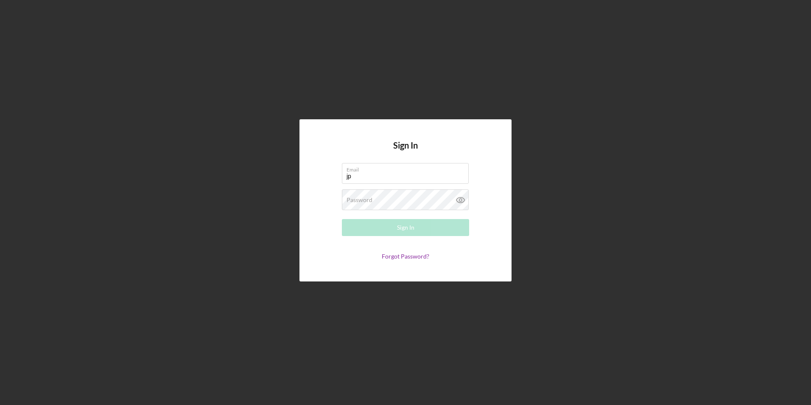
type input "[EMAIL_ADDRESS][DOMAIN_NAME]"
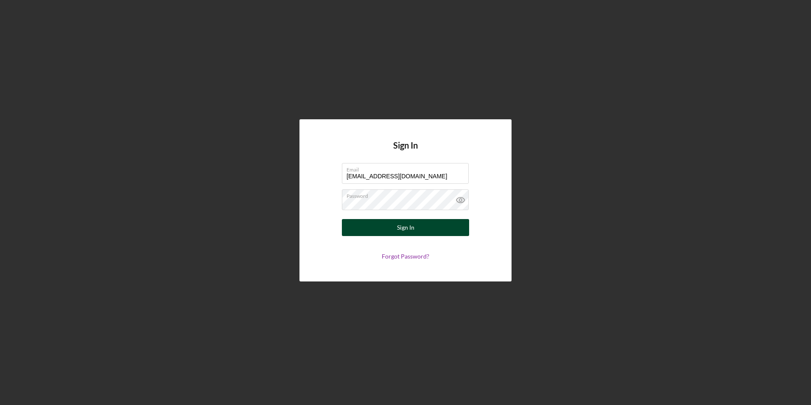
click at [445, 227] on button "Sign In" at bounding box center [405, 227] width 127 height 17
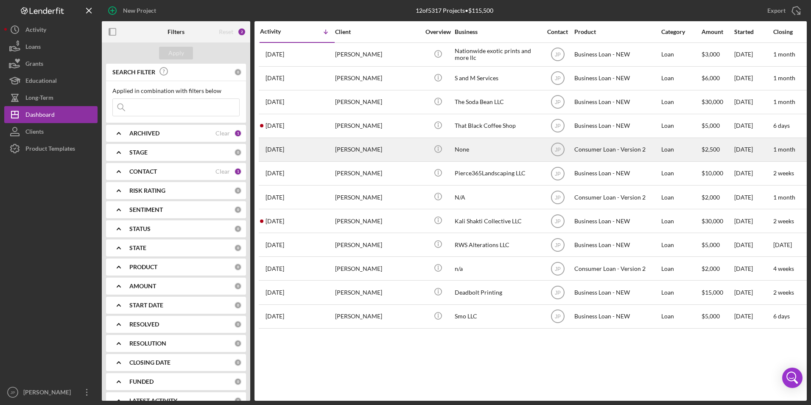
click at [354, 152] on div "[PERSON_NAME]" at bounding box center [377, 149] width 85 height 22
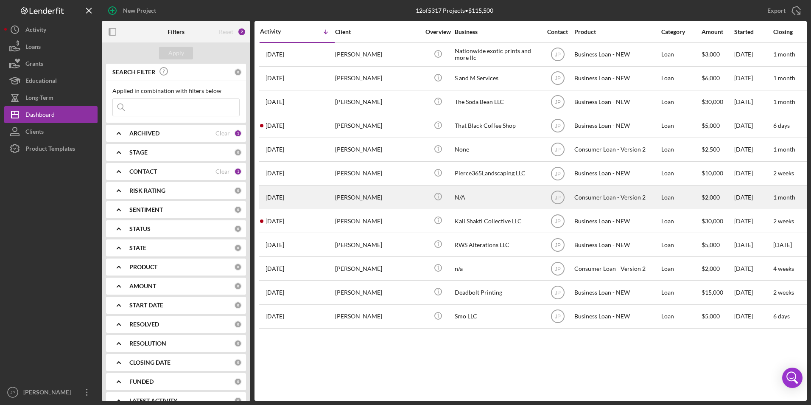
click at [344, 198] on div "[PERSON_NAME]" at bounding box center [377, 197] width 85 height 22
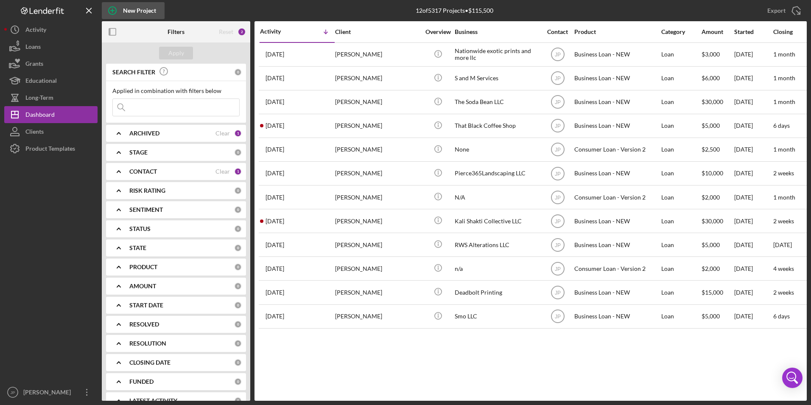
click at [139, 11] on div "New Project" at bounding box center [139, 10] width 33 height 17
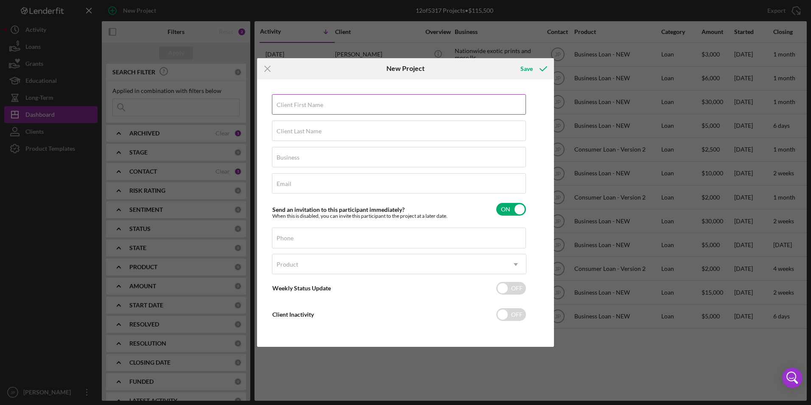
click at [326, 101] on div "Client First Name Required" at bounding box center [399, 104] width 254 height 21
type input "[PERSON_NAME]"
type input "Honor My Brotha Corp"
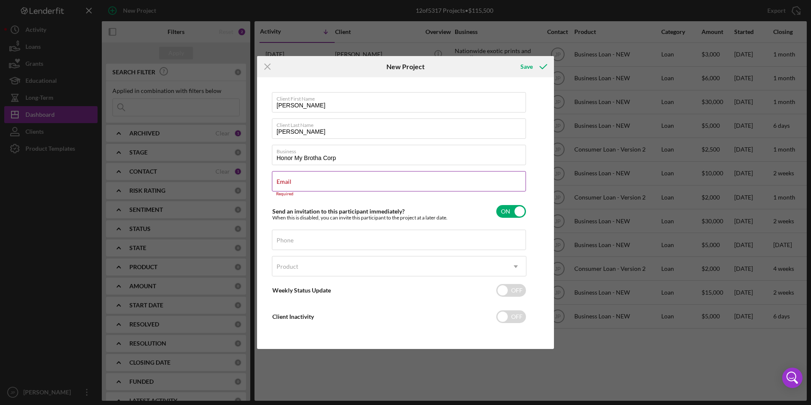
click at [328, 183] on div "Email Required" at bounding box center [399, 183] width 254 height 25
paste input "[EMAIL_ADDRESS][DOMAIN_NAME]"
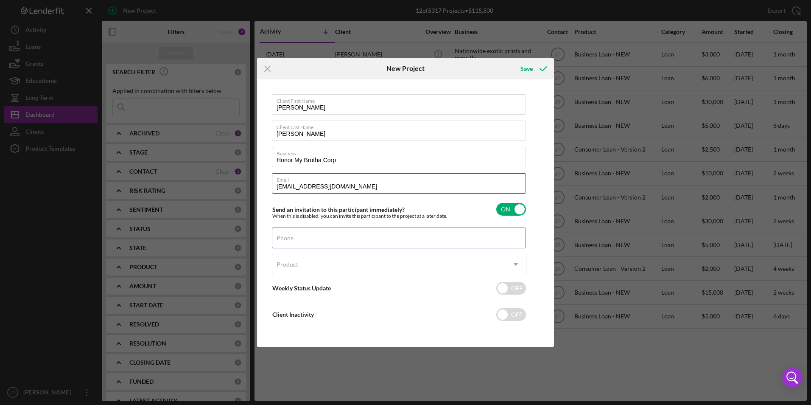
type input "[EMAIL_ADDRESS][DOMAIN_NAME]"
click at [349, 236] on div "Phone" at bounding box center [399, 237] width 254 height 21
click at [410, 231] on div "Phone" at bounding box center [399, 237] width 254 height 21
paste input "[PHONE_NUMBER]"
type input "[PHONE_NUMBER]"
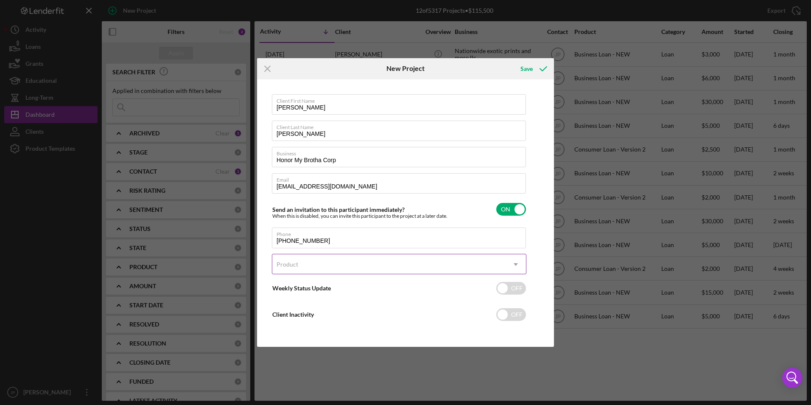
click at [518, 262] on icon "Icon/Dropdown Arrow" at bounding box center [515, 264] width 20 height 20
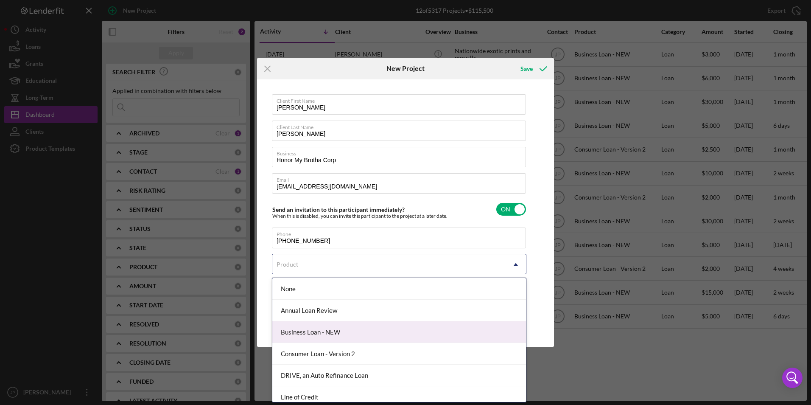
click at [403, 327] on div "Business Loan - NEW" at bounding box center [399, 332] width 254 height 22
checkbox input "true"
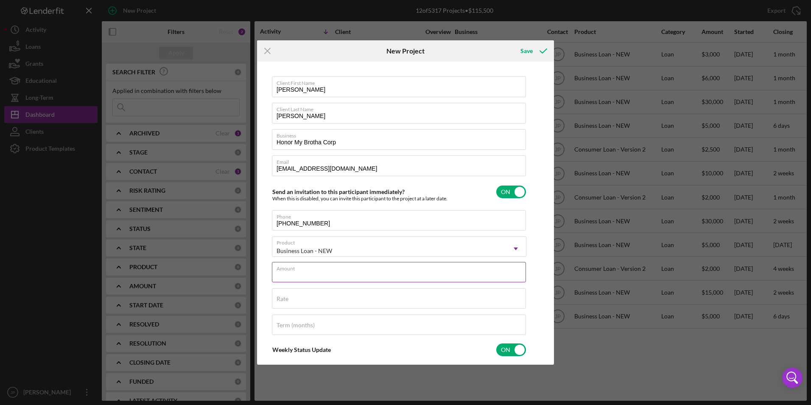
click at [421, 274] on input "Amount" at bounding box center [399, 272] width 254 height 20
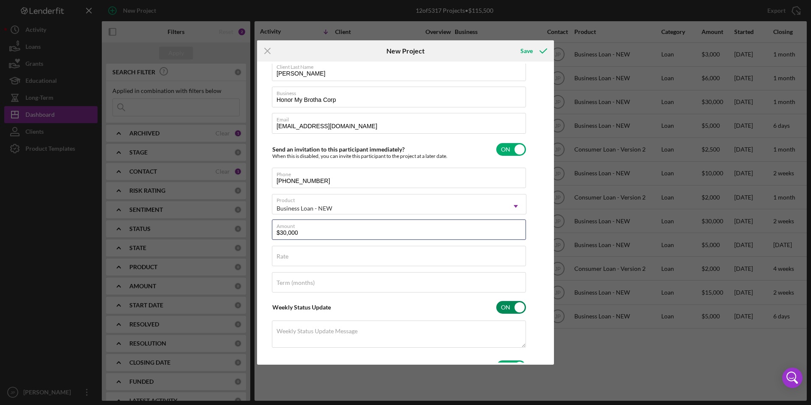
scroll to position [135, 0]
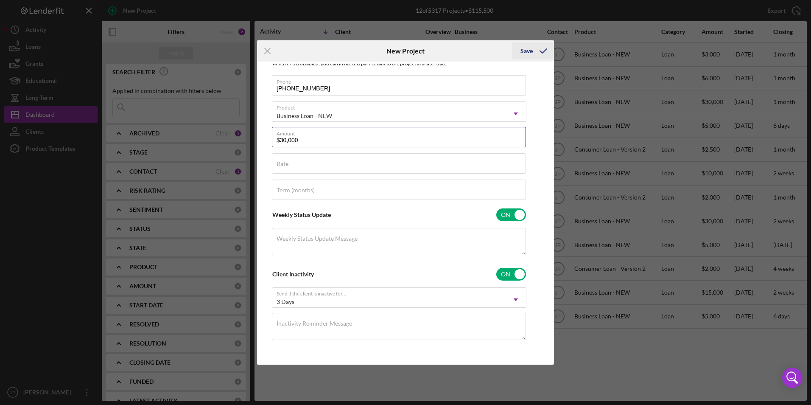
type input "$30,000"
click at [523, 50] on div "Save" at bounding box center [526, 50] width 12 height 17
checkbox input "false"
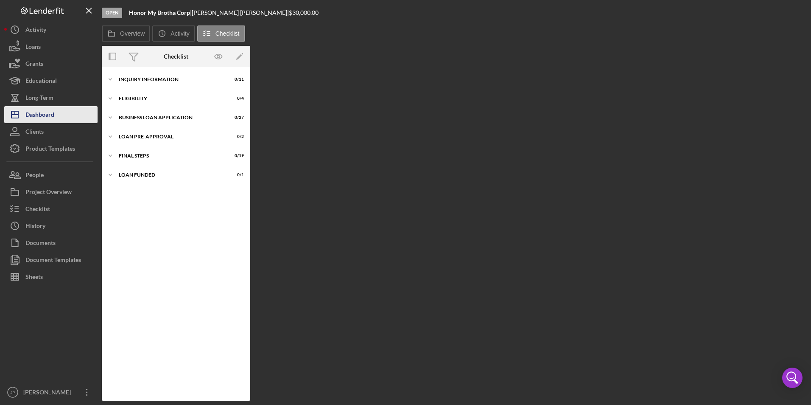
click at [40, 117] on div "Dashboard" at bounding box center [39, 115] width 29 height 19
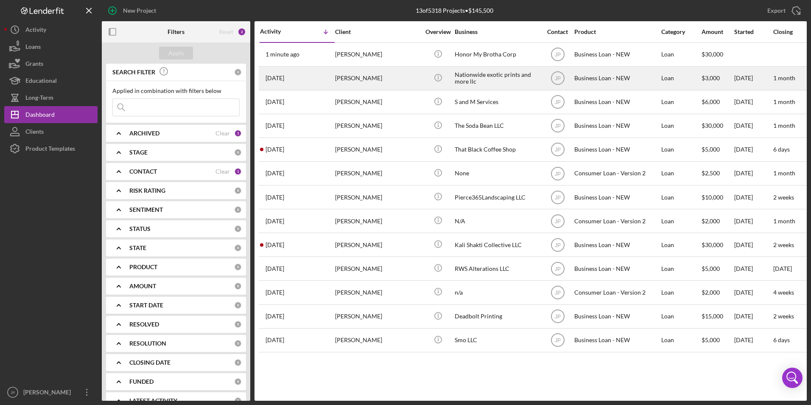
click at [352, 78] on div "[PERSON_NAME]" at bounding box center [377, 78] width 85 height 22
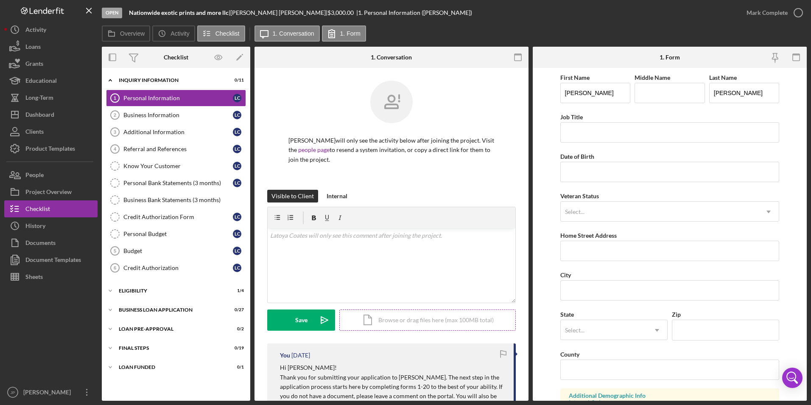
scroll to position [127, 0]
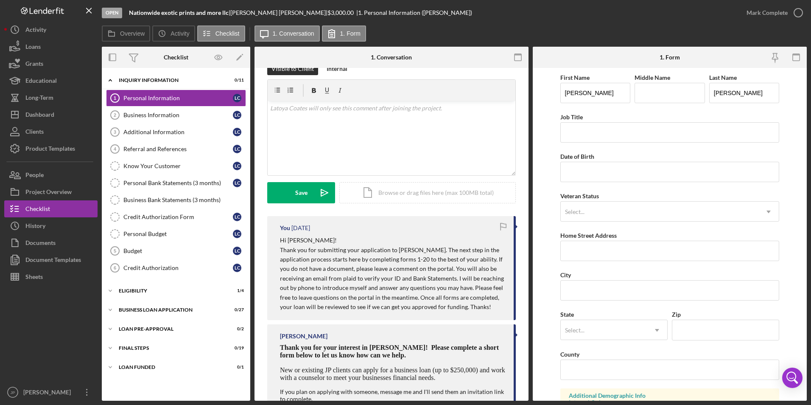
drag, startPoint x: 280, startPoint y: 247, endPoint x: 507, endPoint y: 313, distance: 236.2
click at [507, 313] on div "You [DATE] Hi [PERSON_NAME]! Thank you for submitting your application to [PERS…" at bounding box center [391, 268] width 248 height 104
copy p "Thank you for submitting your application to [PERSON_NAME]. The next step in th…"
click at [48, 116] on div "Dashboard" at bounding box center [39, 115] width 29 height 19
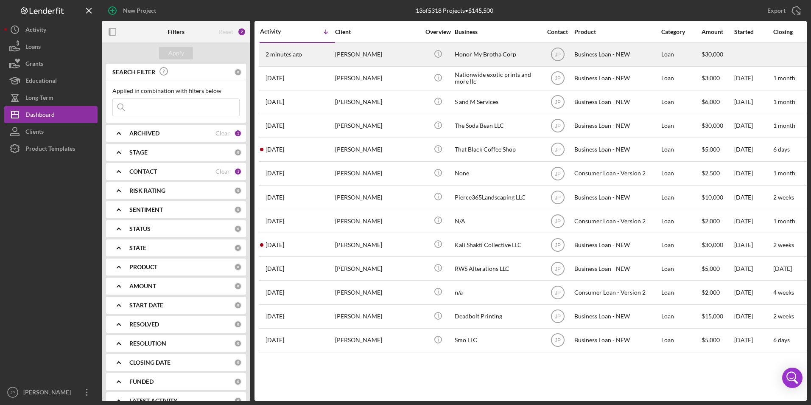
click at [357, 58] on div "[PERSON_NAME]" at bounding box center [377, 54] width 85 height 22
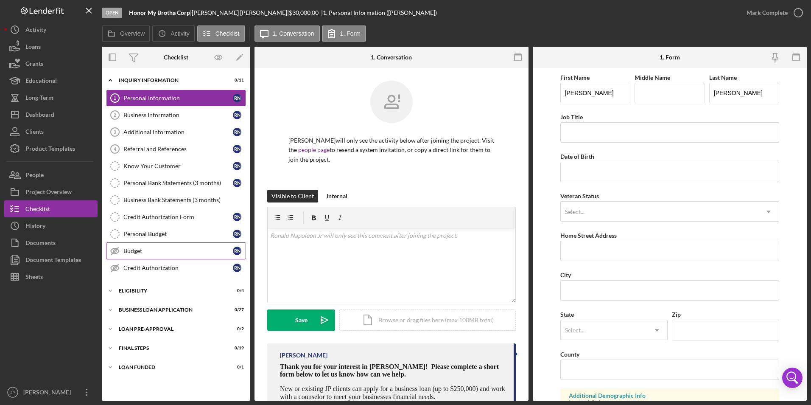
click at [155, 254] on div "Budget" at bounding box center [177, 250] width 109 height 7
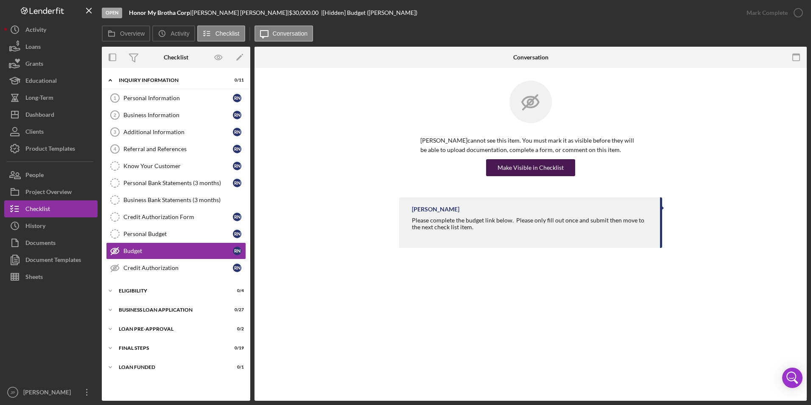
click at [511, 166] on div "Make Visible in Checklist" at bounding box center [530, 167] width 66 height 17
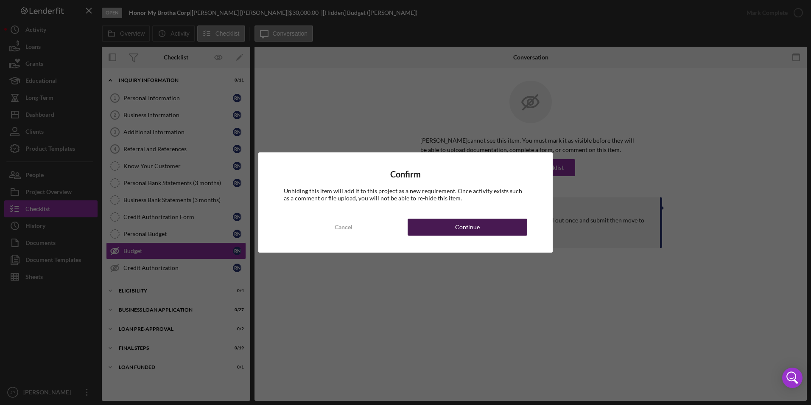
click at [465, 231] on div "Continue" at bounding box center [467, 226] width 25 height 17
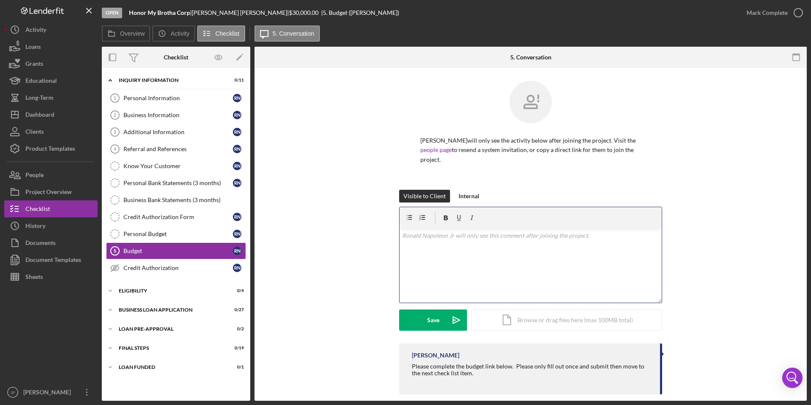
click at [464, 258] on div "v Color teal Color pink Remove color Add row above Add row below Add column bef…" at bounding box center [530, 265] width 262 height 74
click at [437, 321] on div "Save" at bounding box center [433, 319] width 12 height 21
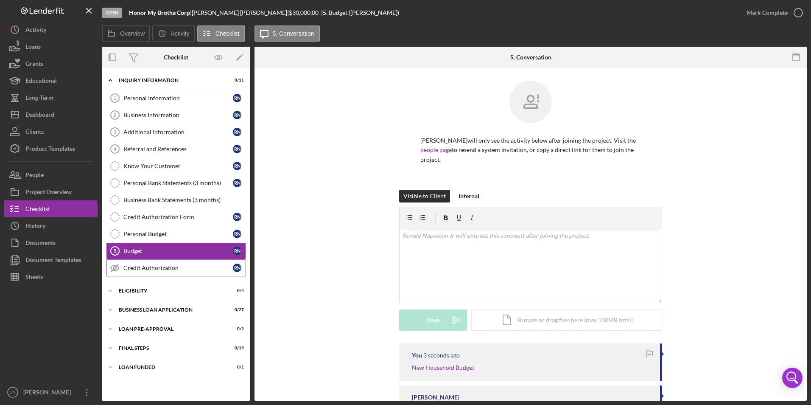
click at [150, 268] on div "Credit Authorization" at bounding box center [177, 267] width 109 height 7
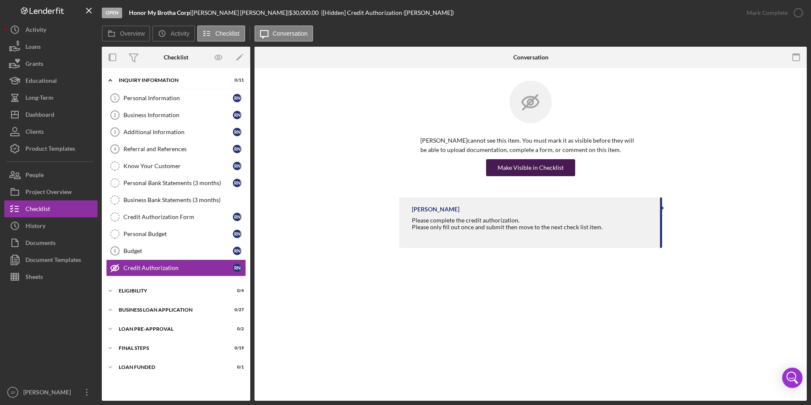
click at [545, 168] on div "Make Visible in Checklist" at bounding box center [530, 167] width 66 height 17
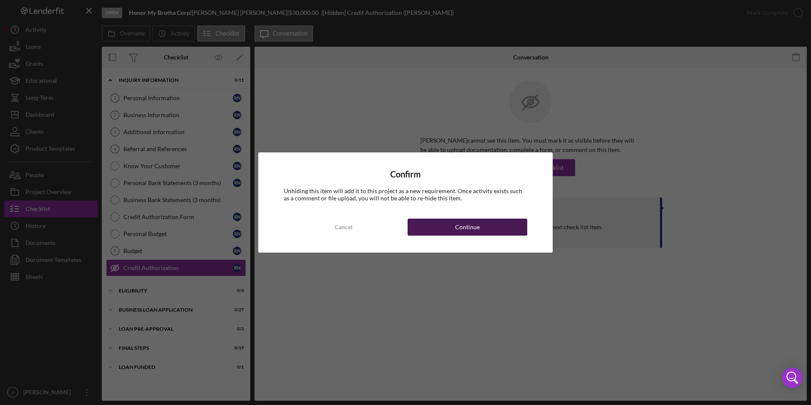
click at [488, 226] on button "Continue" at bounding box center [467, 226] width 120 height 17
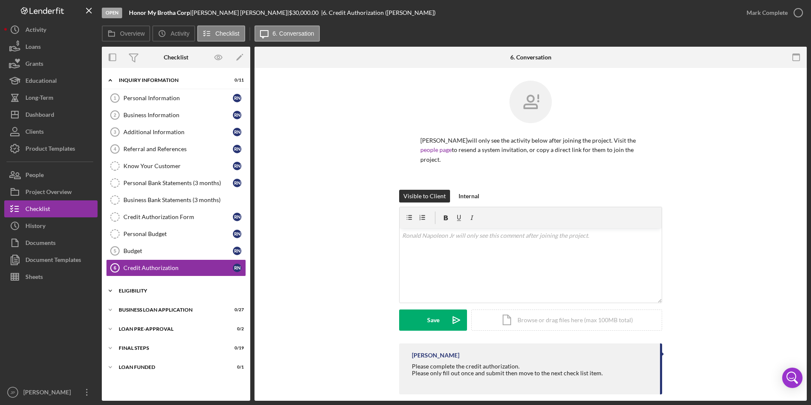
click at [126, 289] on div "ELIGIBILITY" at bounding box center [179, 290] width 121 height 5
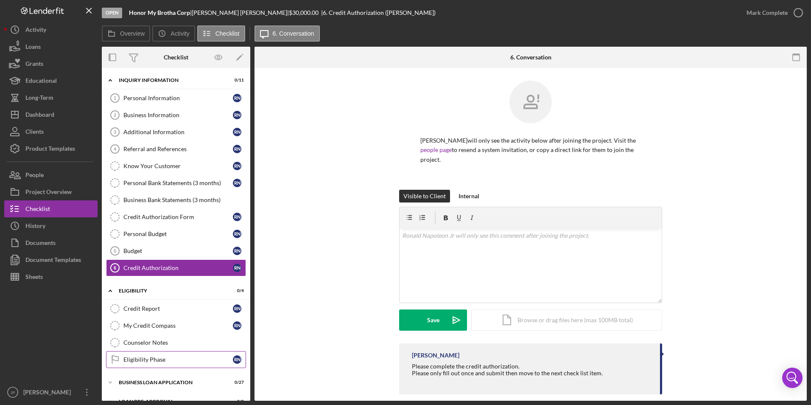
click at [159, 361] on div "Eligibility Phase" at bounding box center [177, 359] width 109 height 7
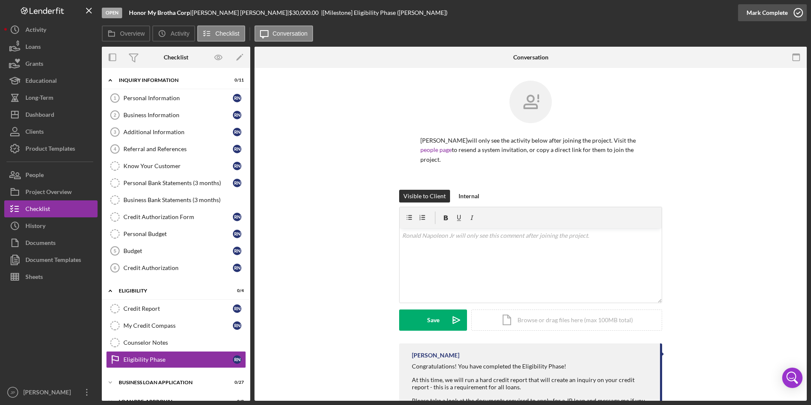
click at [759, 10] on div "Mark Complete" at bounding box center [766, 12] width 41 height 17
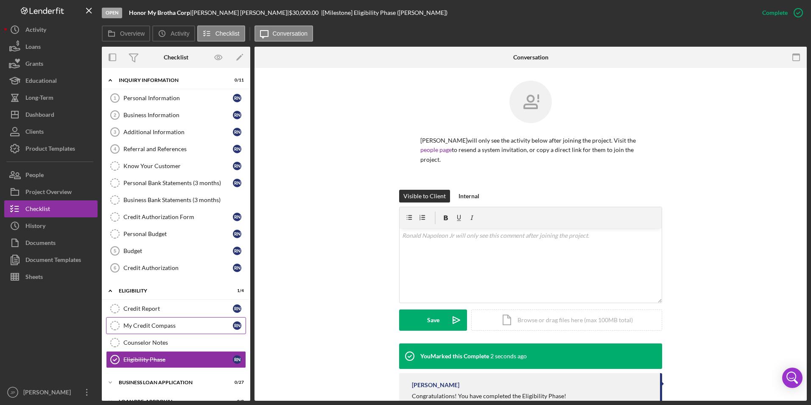
scroll to position [52, 0]
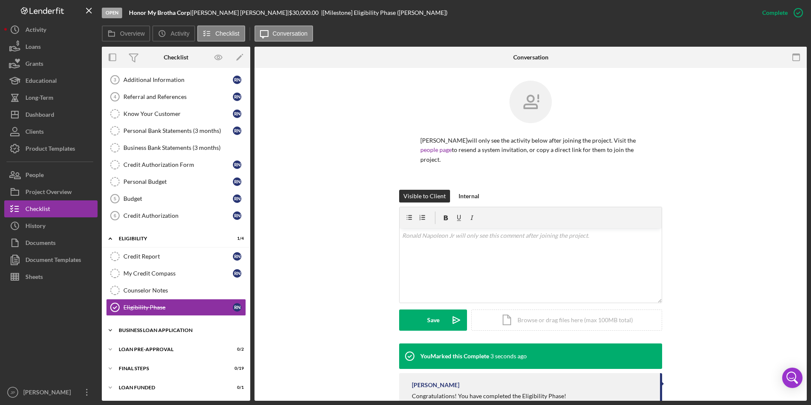
click at [111, 330] on icon "Icon/Expander" at bounding box center [110, 329] width 17 height 17
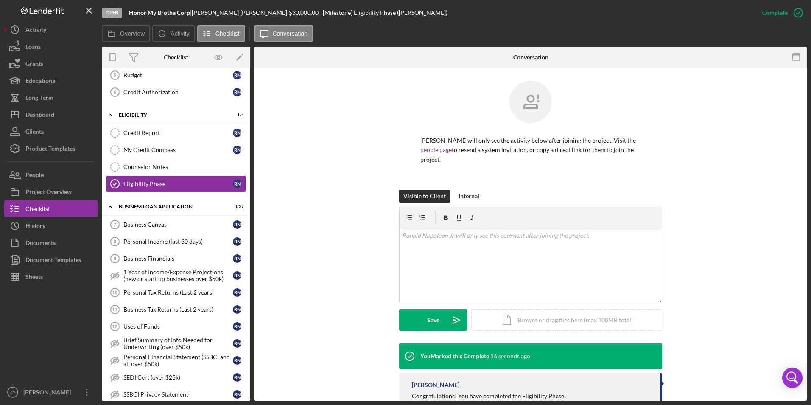
scroll to position [0, 0]
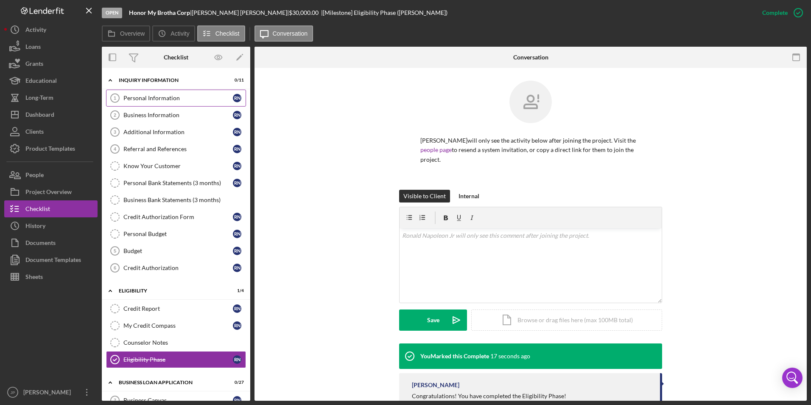
click at [176, 95] on div "Personal Information" at bounding box center [177, 98] width 109 height 7
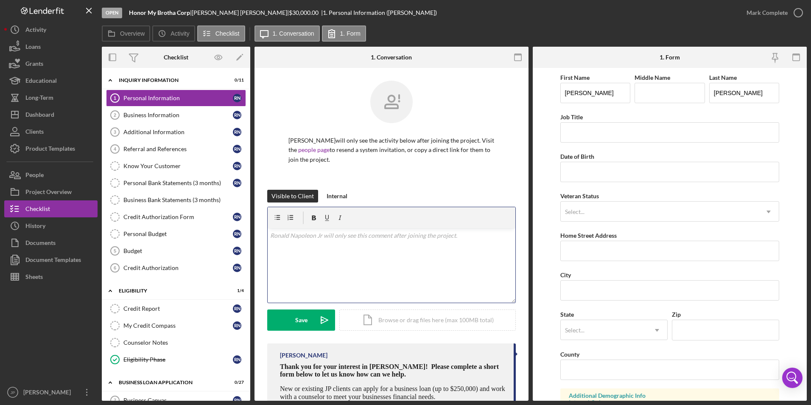
click at [385, 264] on div "v Color teal Color pink Remove color Add row above Add row below Add column bef…" at bounding box center [392, 265] width 248 height 74
paste div
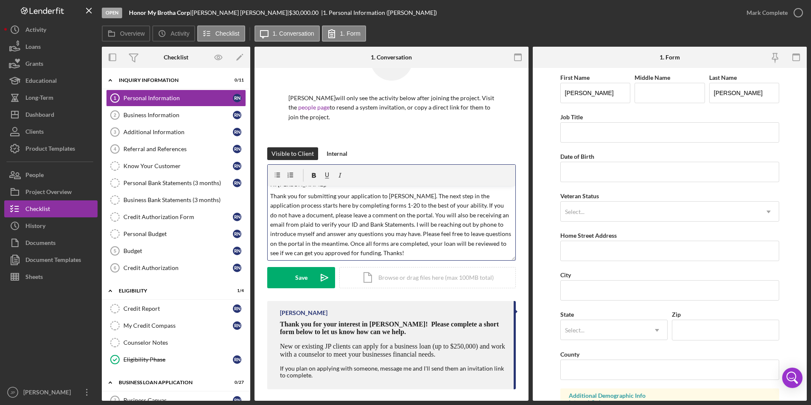
scroll to position [48, 0]
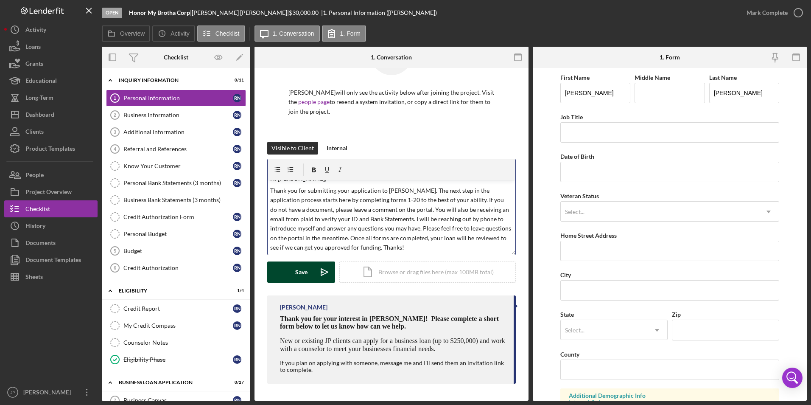
click at [304, 275] on div "Save" at bounding box center [301, 271] width 12 height 21
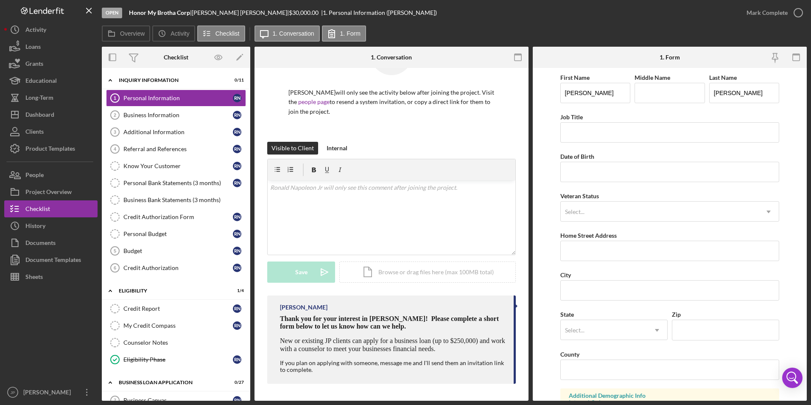
scroll to position [0, 0]
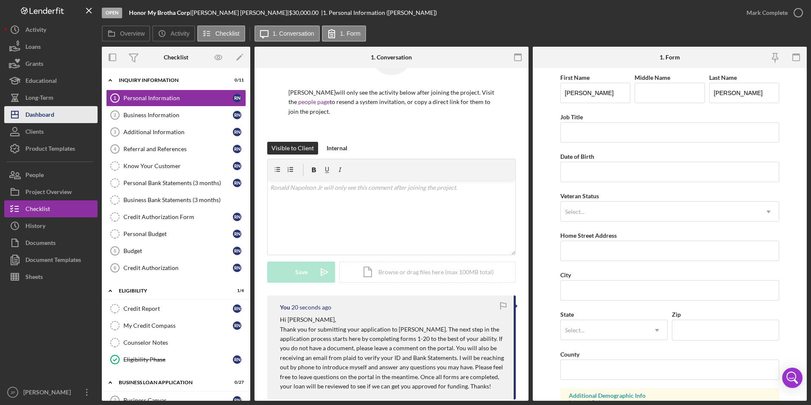
click at [44, 112] on div "Dashboard" at bounding box center [39, 115] width 29 height 19
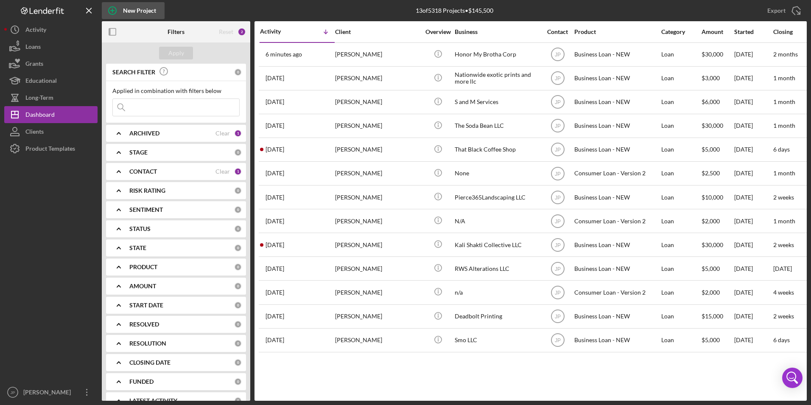
click at [145, 14] on div "New Project" at bounding box center [139, 10] width 33 height 17
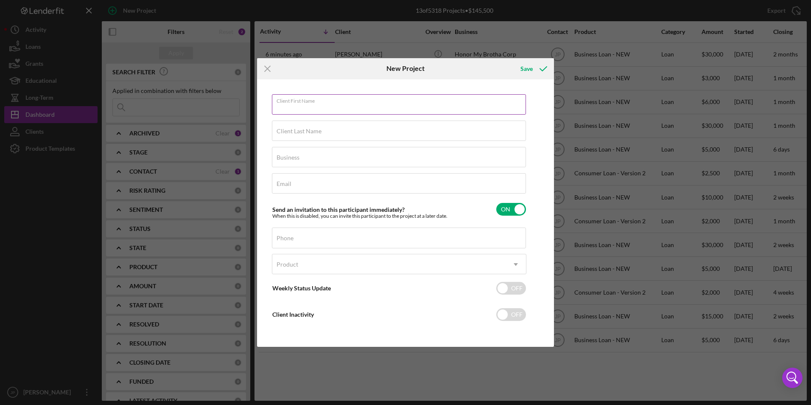
click at [299, 111] on input "Client First Name" at bounding box center [399, 104] width 254 height 20
type input "[PERSON_NAME]"
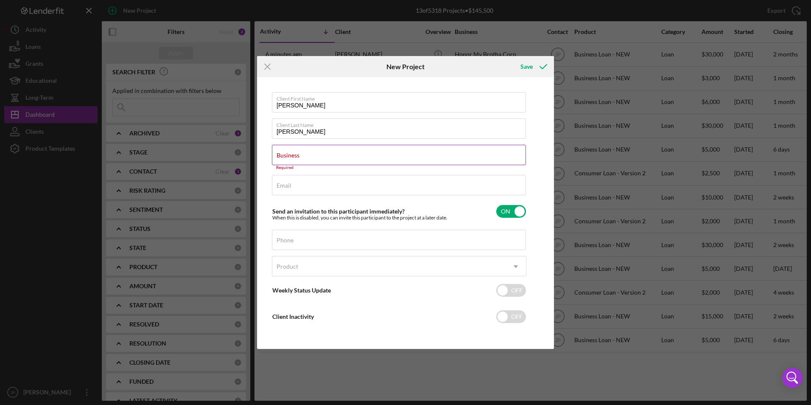
click at [418, 158] on div "Business Required" at bounding box center [399, 157] width 254 height 25
paste input "Gold Line Transportation"
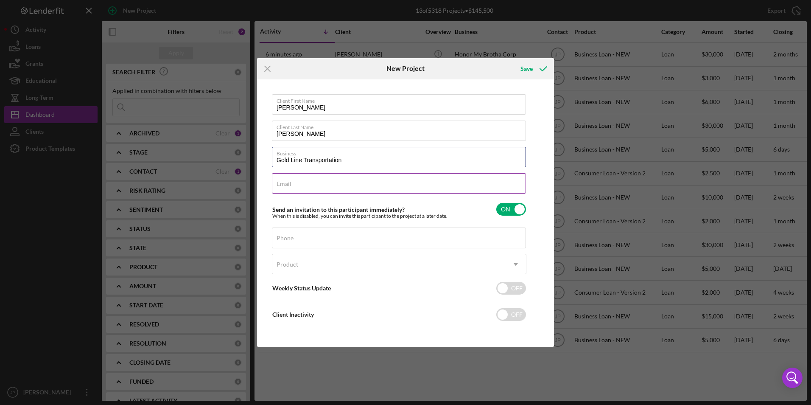
type input "Gold Line Transportation"
click at [415, 186] on input "Email" at bounding box center [399, 183] width 254 height 20
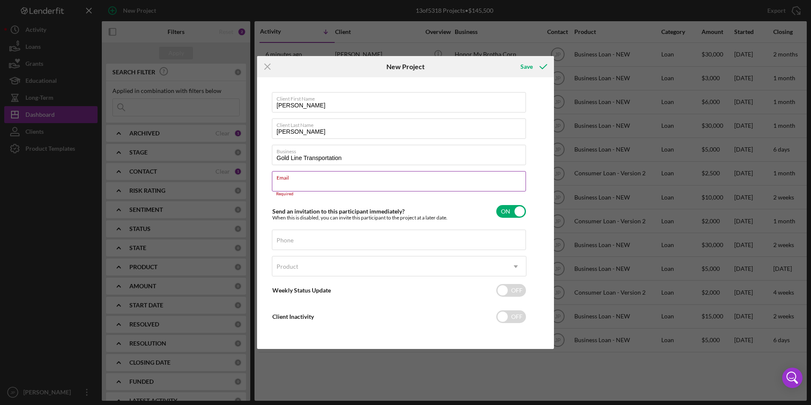
click at [396, 184] on div "Email Required" at bounding box center [399, 183] width 254 height 25
paste input "[EMAIL_ADDRESS][DOMAIN_NAME]"
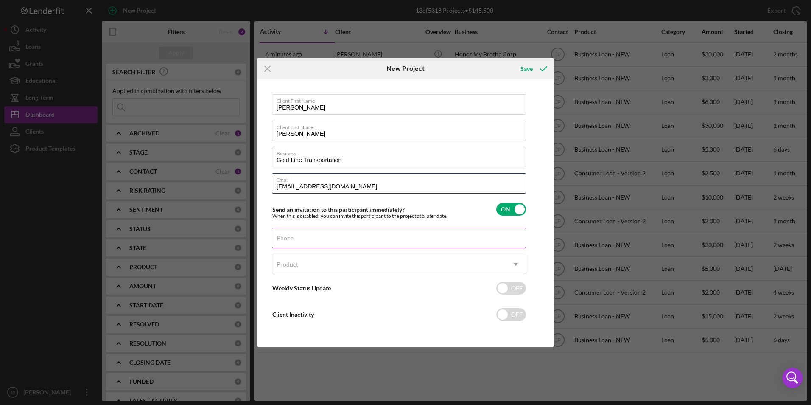
type input "[EMAIL_ADDRESS][DOMAIN_NAME]"
click at [402, 241] on input "Phone" at bounding box center [399, 237] width 254 height 20
click at [482, 241] on div "Phone" at bounding box center [399, 237] width 254 height 21
paste input "[PHONE_NUMBER]"
type input "[PHONE_NUMBER]"
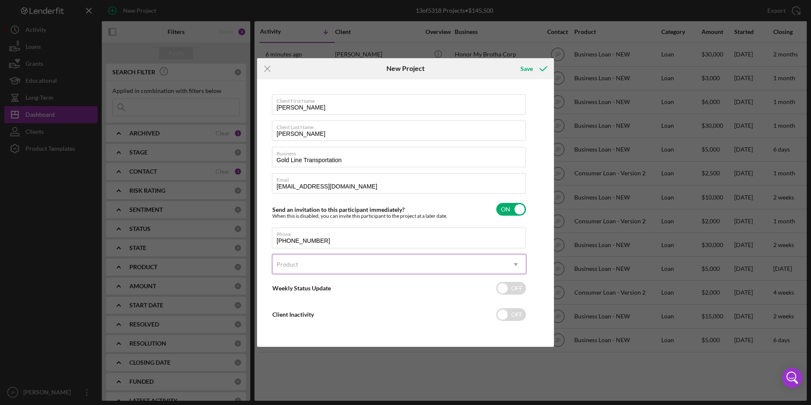
click at [499, 266] on div "Product" at bounding box center [388, 264] width 233 height 20
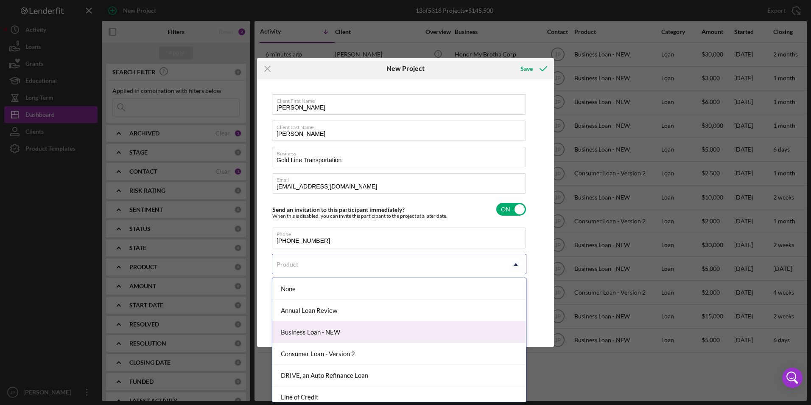
click at [428, 335] on div "Business Loan - NEW" at bounding box center [399, 332] width 254 height 22
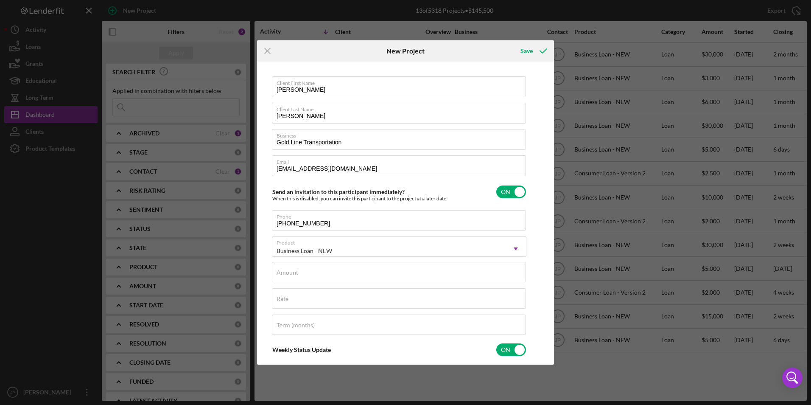
checkbox input "true"
click at [342, 275] on input "Amount" at bounding box center [399, 272] width 254 height 20
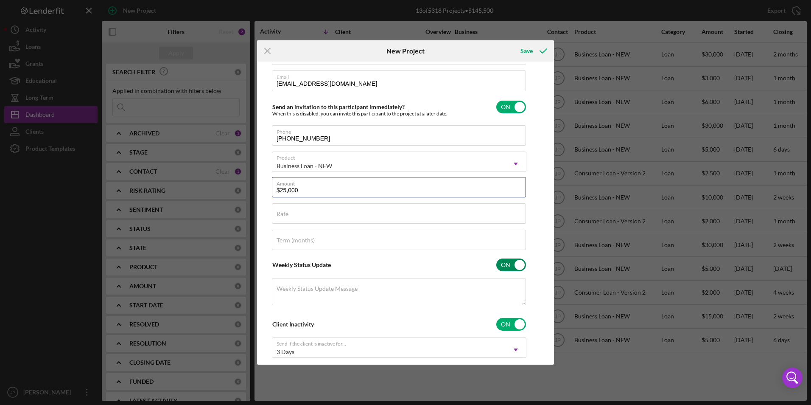
type input "$25,000.00"
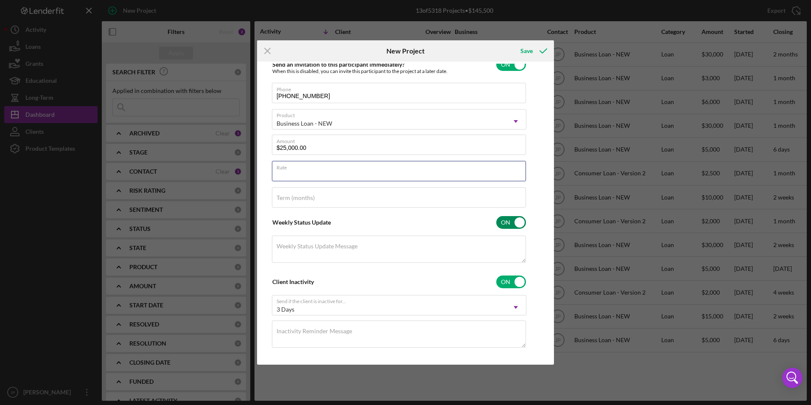
scroll to position [135, 0]
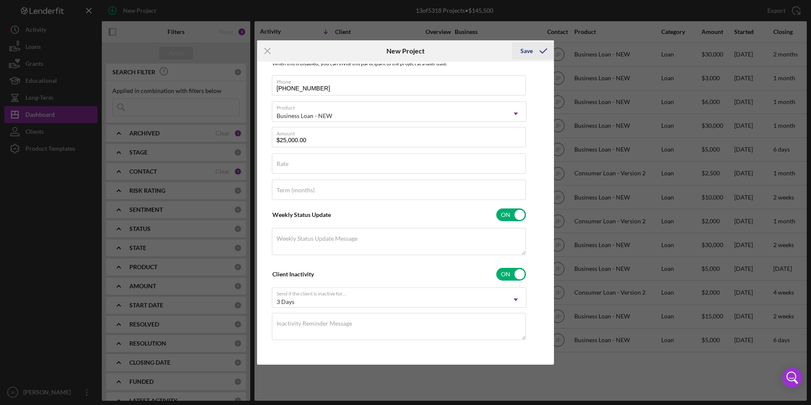
click at [528, 52] on div "Save" at bounding box center [526, 50] width 12 height 17
checkbox input "false"
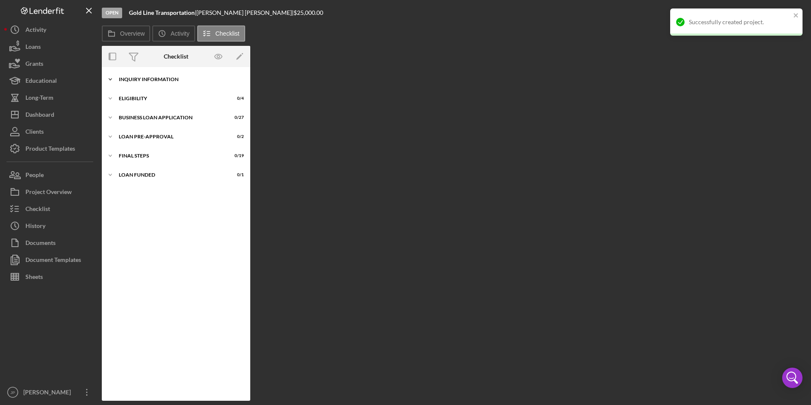
click at [128, 78] on div "INQUIRY INFORMATION" at bounding box center [179, 79] width 121 height 5
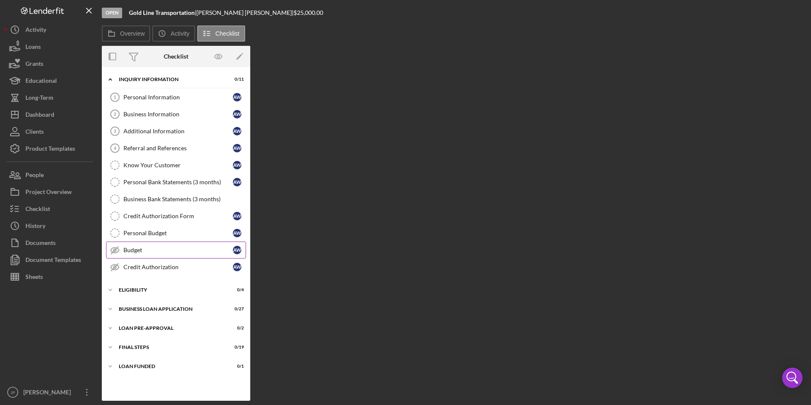
click at [141, 251] on div "Budget" at bounding box center [177, 249] width 109 height 7
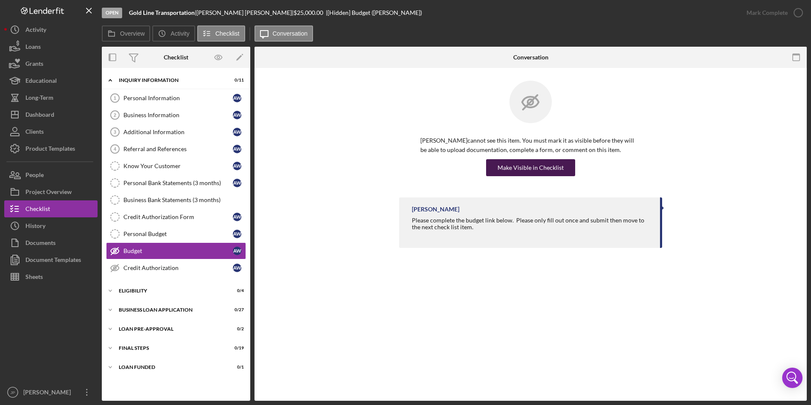
click at [519, 170] on div "Make Visible in Checklist" at bounding box center [530, 167] width 66 height 17
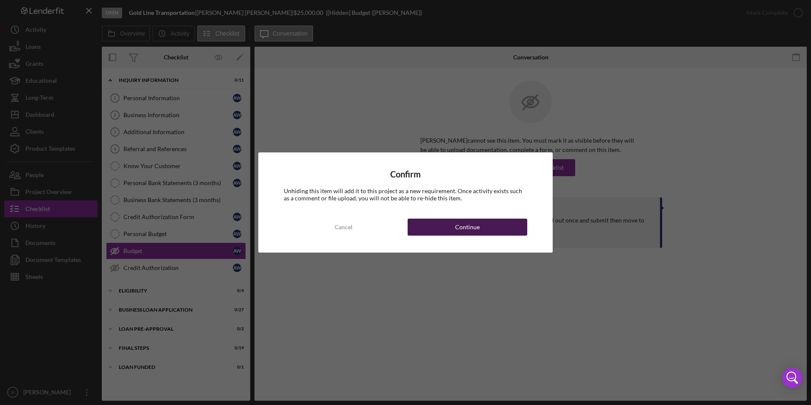
click at [501, 230] on button "Continue" at bounding box center [467, 226] width 120 height 17
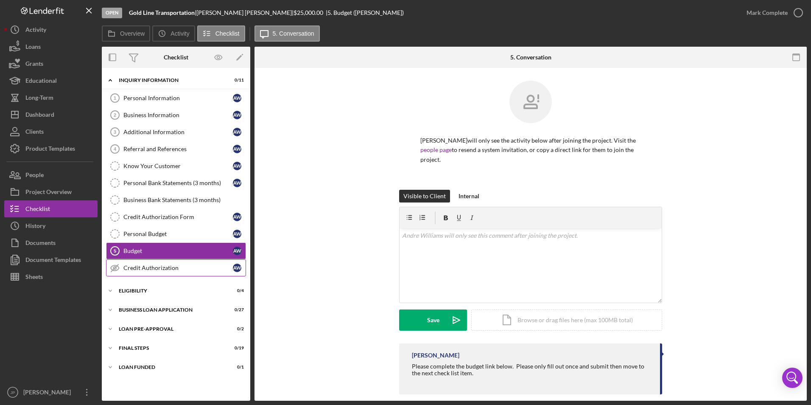
click at [160, 266] on div "Credit Authorization" at bounding box center [177, 267] width 109 height 7
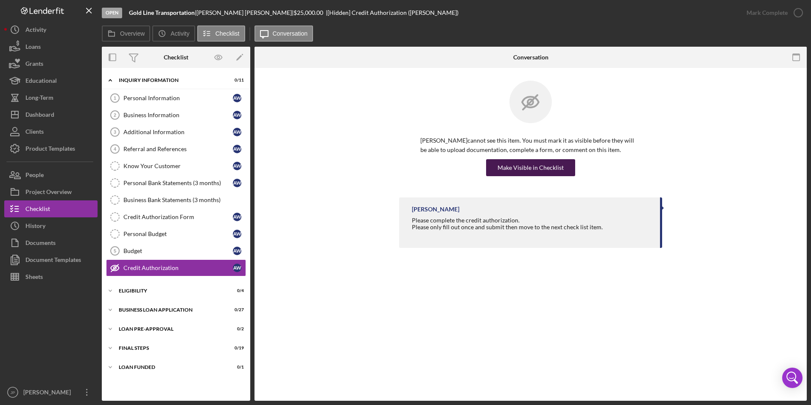
click at [501, 170] on div "Make Visible in Checklist" at bounding box center [530, 167] width 66 height 17
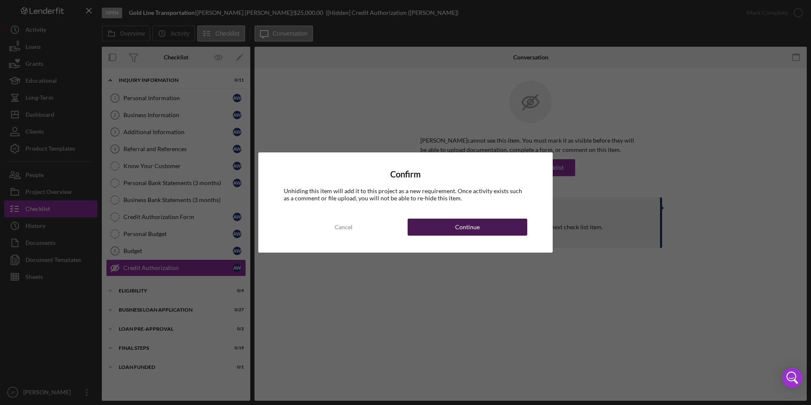
click at [495, 229] on button "Continue" at bounding box center [467, 226] width 120 height 17
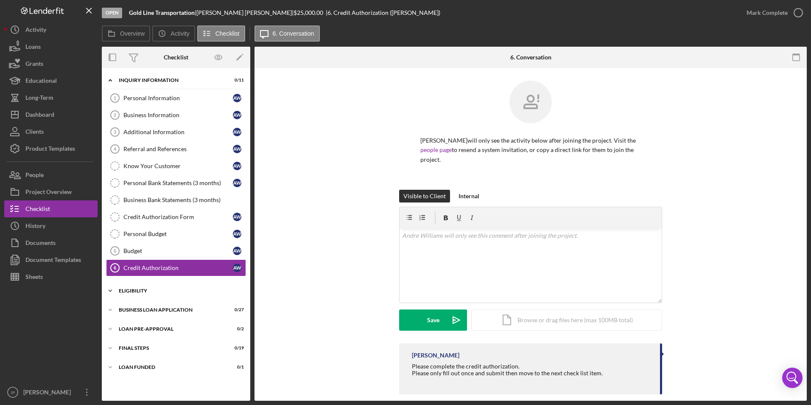
click at [108, 292] on icon "Icon/Expander" at bounding box center [110, 290] width 17 height 17
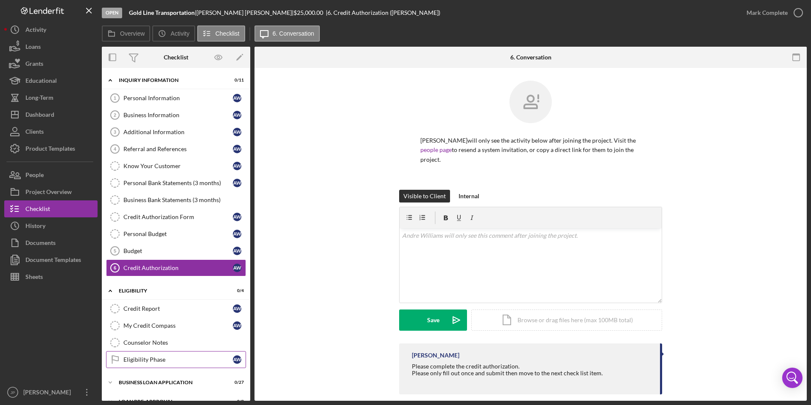
click at [146, 365] on link "Eligibility Phase Eligibility Phase A W" at bounding box center [176, 359] width 140 height 17
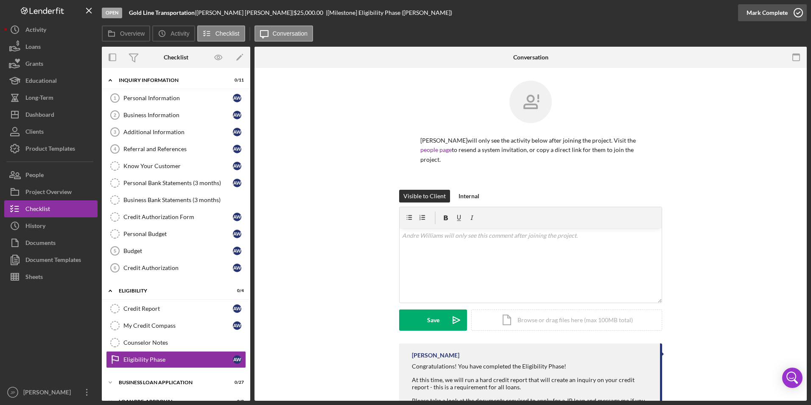
click at [769, 12] on div "Mark Complete" at bounding box center [766, 12] width 41 height 17
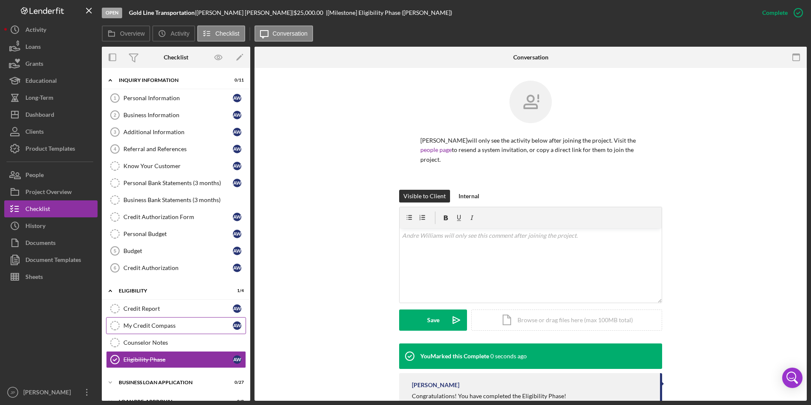
scroll to position [52, 0]
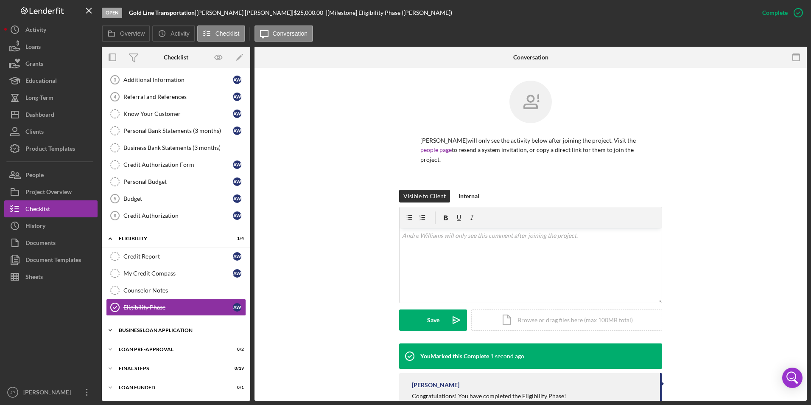
click at [109, 333] on icon "Icon/Expander" at bounding box center [110, 329] width 17 height 17
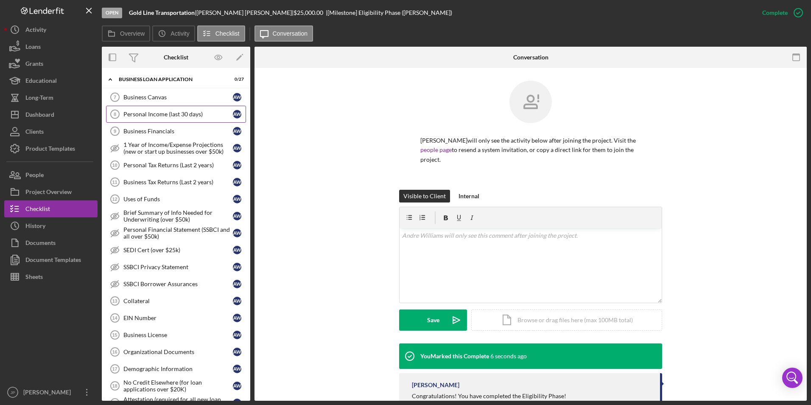
scroll to position [133, 0]
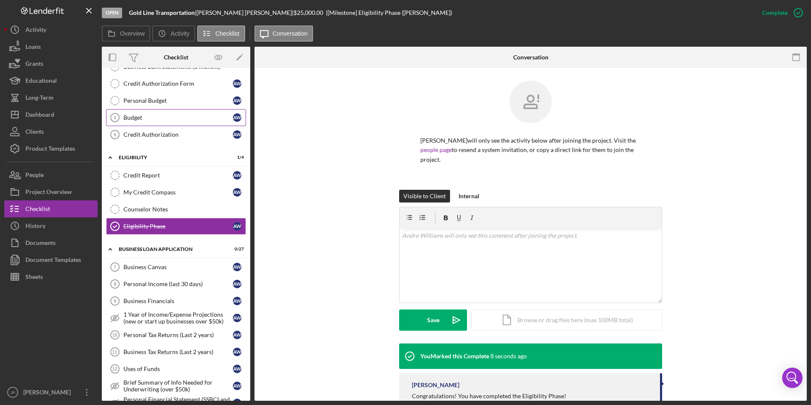
click at [152, 119] on div "Budget" at bounding box center [177, 117] width 109 height 7
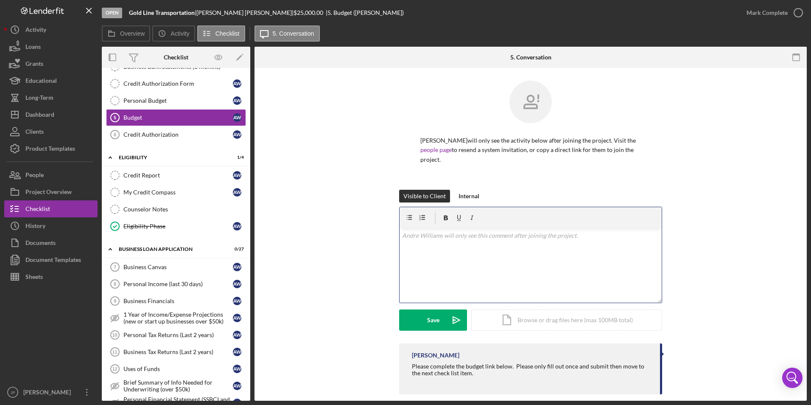
click at [449, 245] on div "v Color teal Color pink Remove color Add row above Add row below Add column bef…" at bounding box center [530, 265] width 262 height 74
click at [436, 324] on div "Save" at bounding box center [433, 319] width 12 height 21
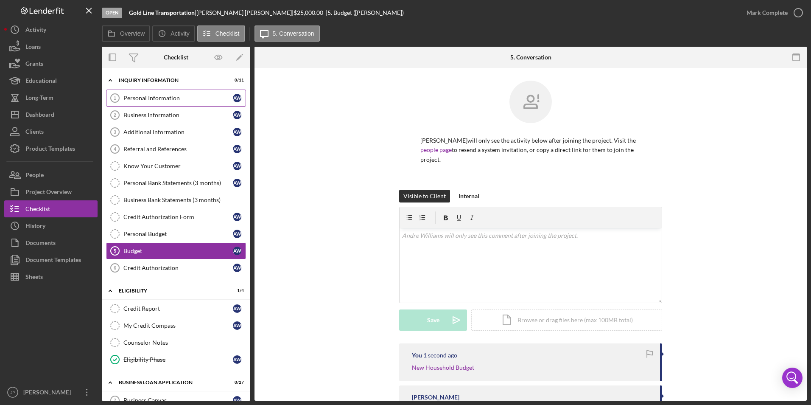
click at [150, 97] on div "Personal Information" at bounding box center [177, 98] width 109 height 7
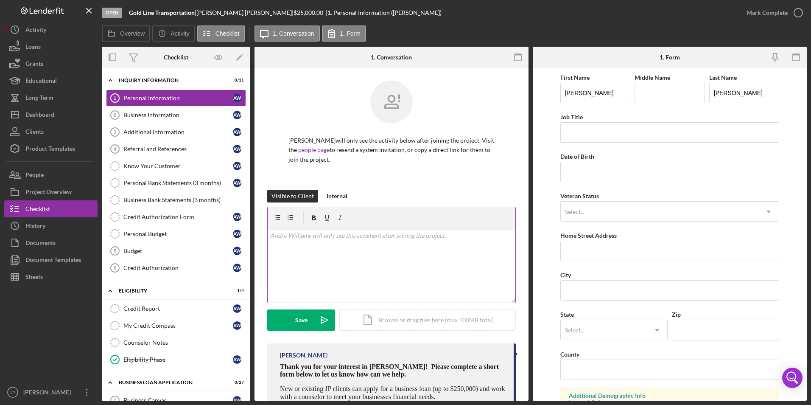
click at [429, 265] on div "v Color teal Color pink Remove color Add row above Add row below Add column bef…" at bounding box center [392, 265] width 248 height 74
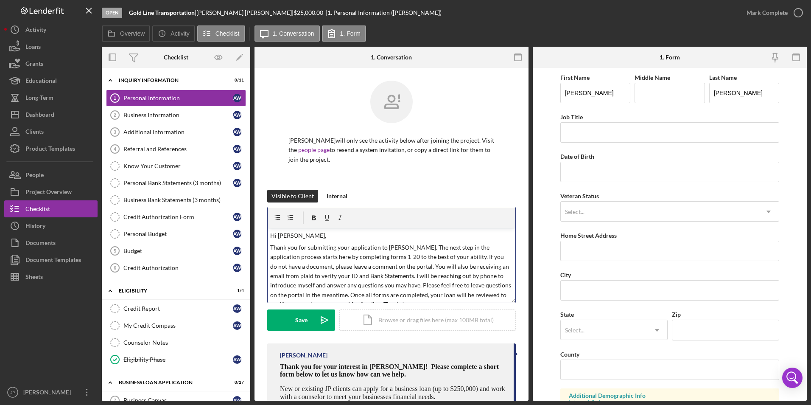
scroll to position [9, 0]
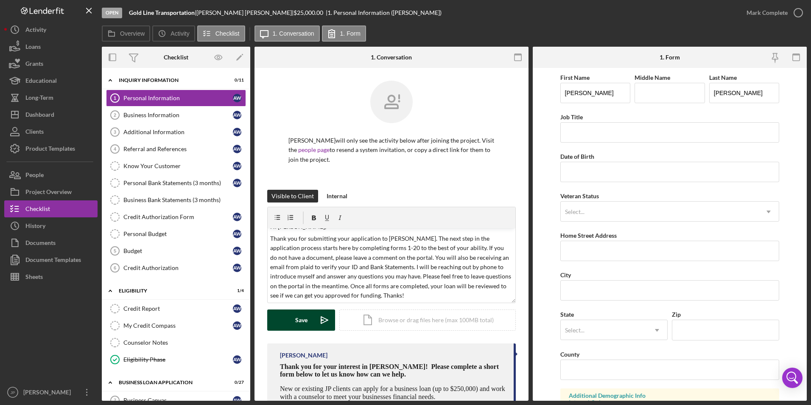
click at [305, 322] on div "Save" at bounding box center [301, 319] width 12 height 21
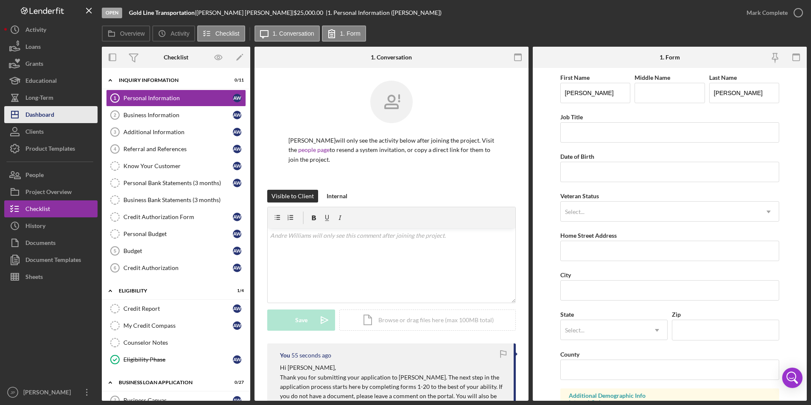
click at [49, 112] on div "Dashboard" at bounding box center [39, 115] width 29 height 19
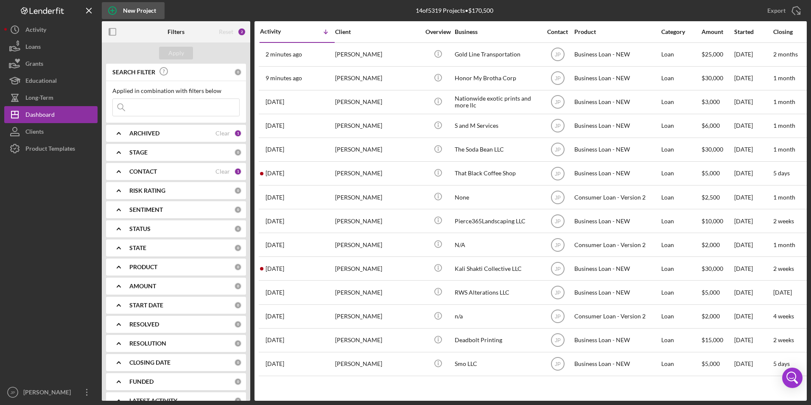
click at [135, 10] on div "New Project" at bounding box center [139, 10] width 33 height 17
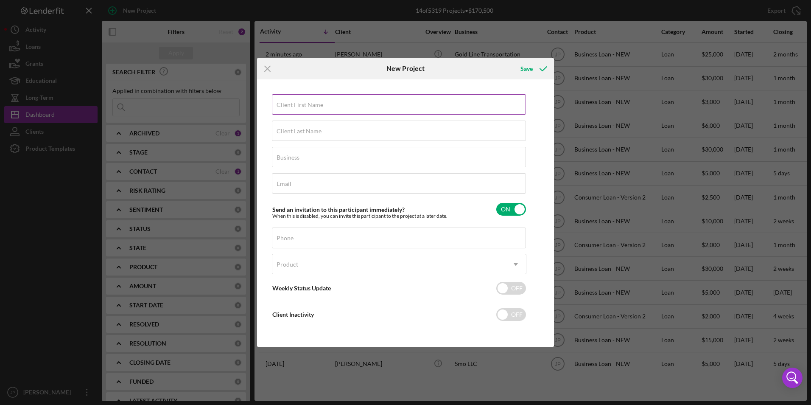
click at [335, 106] on input "Client First Name" at bounding box center [399, 104] width 254 height 20
type input "Idara"
type input "[PERSON_NAME]"
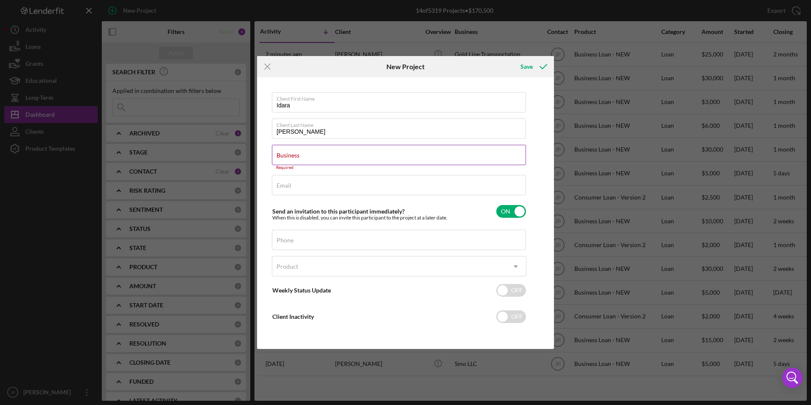
click at [380, 159] on input "Business" at bounding box center [399, 155] width 254 height 20
paste input "Illumanate Entertainment, LLC"
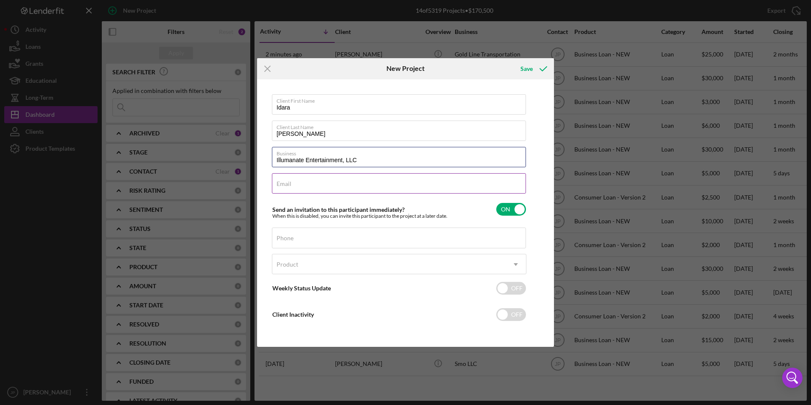
type input "Illumanate Entertainment, LLC"
click at [368, 187] on input "Email" at bounding box center [399, 183] width 254 height 20
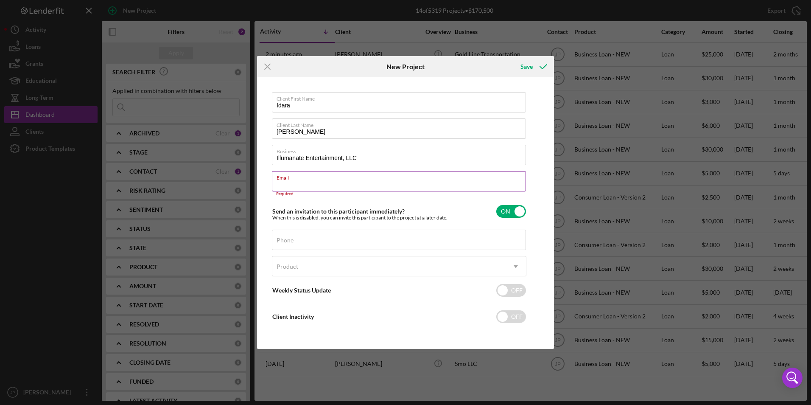
click at [362, 181] on div "Email Required" at bounding box center [399, 183] width 254 height 25
paste input "[EMAIL_ADDRESS][DOMAIN_NAME]"
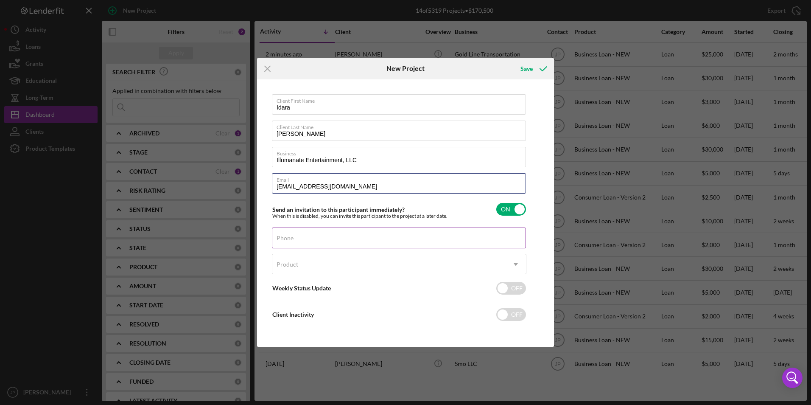
type input "[EMAIL_ADDRESS][DOMAIN_NAME]"
click at [379, 242] on input "Phone" at bounding box center [399, 237] width 254 height 20
click at [466, 238] on div "Phone" at bounding box center [399, 237] width 254 height 21
paste input "[PHONE_NUMBER]"
type input "[PHONE_NUMBER]"
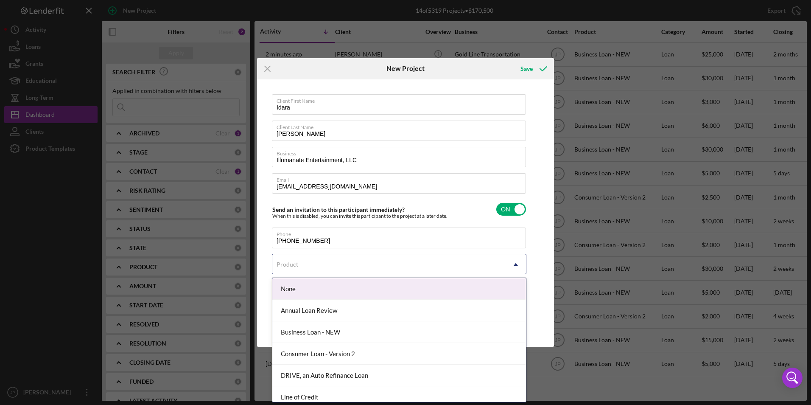
click at [484, 267] on div "Product" at bounding box center [388, 264] width 233 height 20
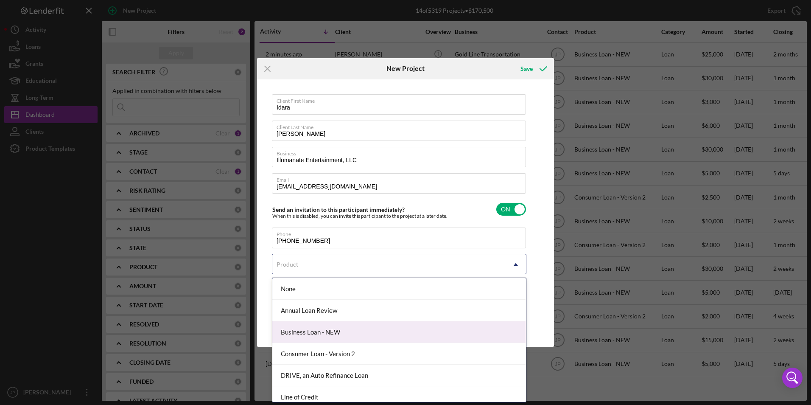
click at [401, 333] on div "Business Loan - NEW" at bounding box center [399, 332] width 254 height 22
checkbox input "true"
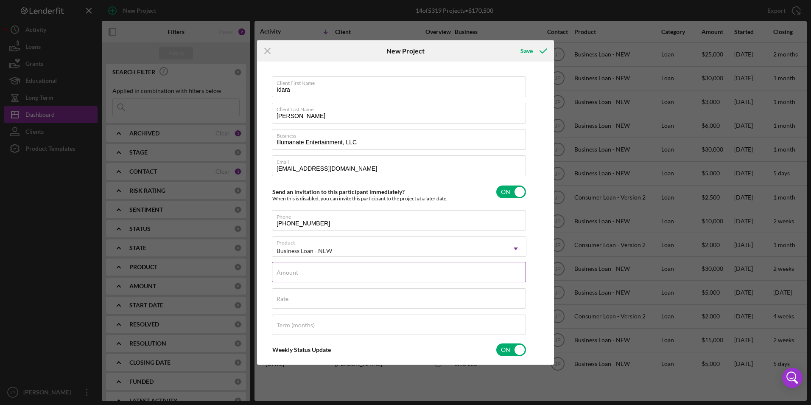
click at [373, 274] on input "Amount" at bounding box center [399, 272] width 254 height 20
type input "$2,900"
click at [524, 52] on div "Save" at bounding box center [526, 50] width 12 height 17
checkbox input "false"
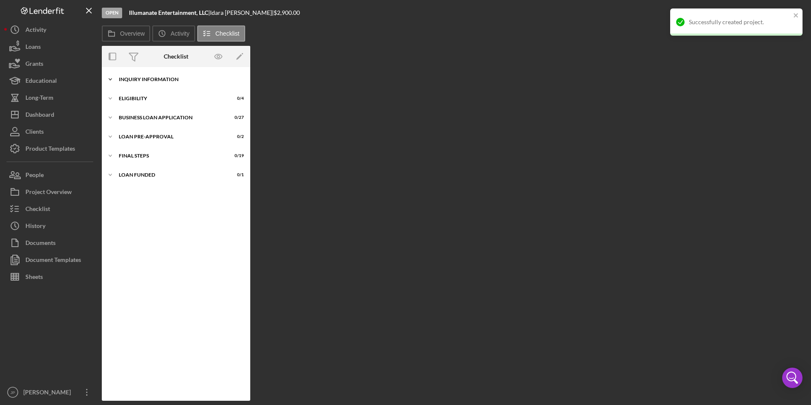
click at [117, 75] on icon "Icon/Expander" at bounding box center [110, 79] width 17 height 17
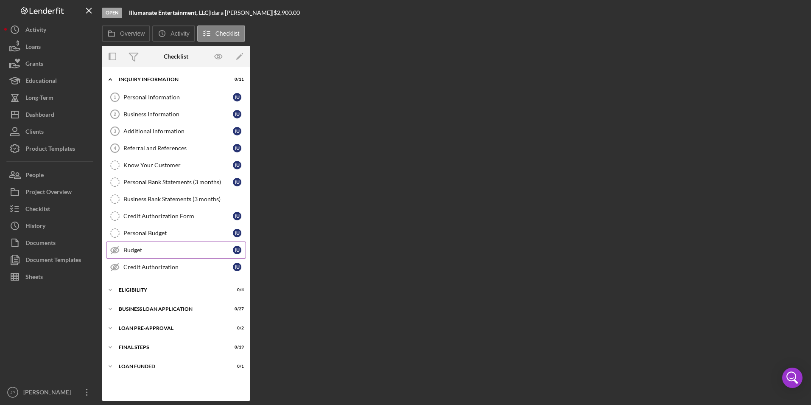
click at [151, 255] on link "Budget Budget I U" at bounding box center [176, 249] width 140 height 17
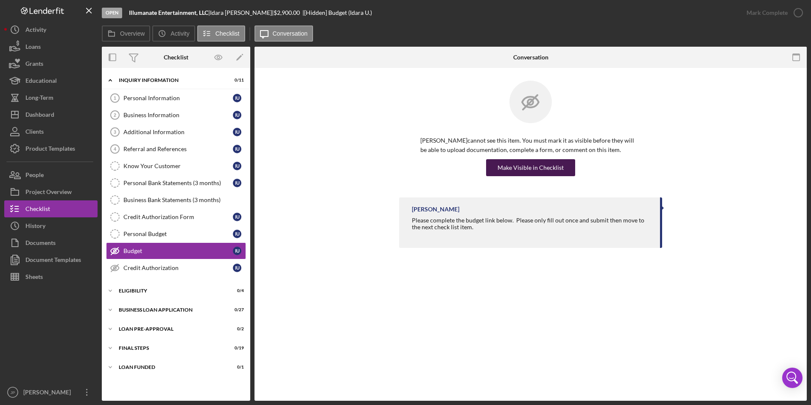
click at [524, 169] on div "Make Visible in Checklist" at bounding box center [530, 167] width 66 height 17
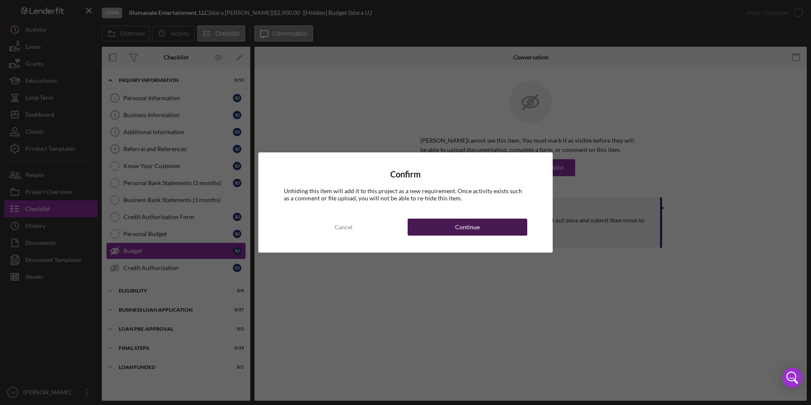
click at [503, 232] on button "Continue" at bounding box center [467, 226] width 120 height 17
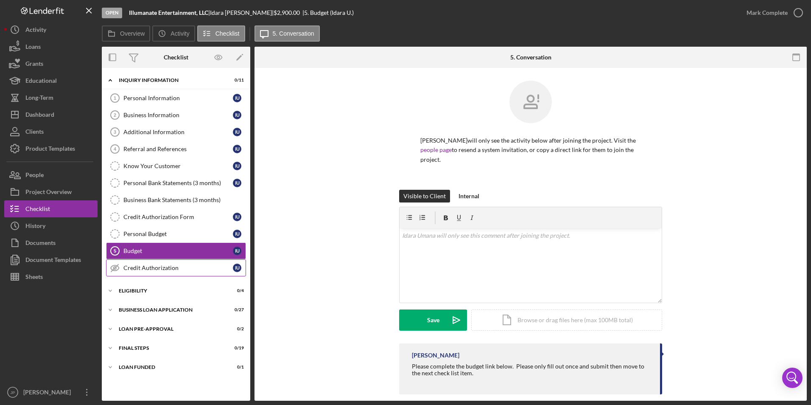
click at [134, 263] on link "Credit Authorization Credit Authorization I U" at bounding box center [176, 267] width 140 height 17
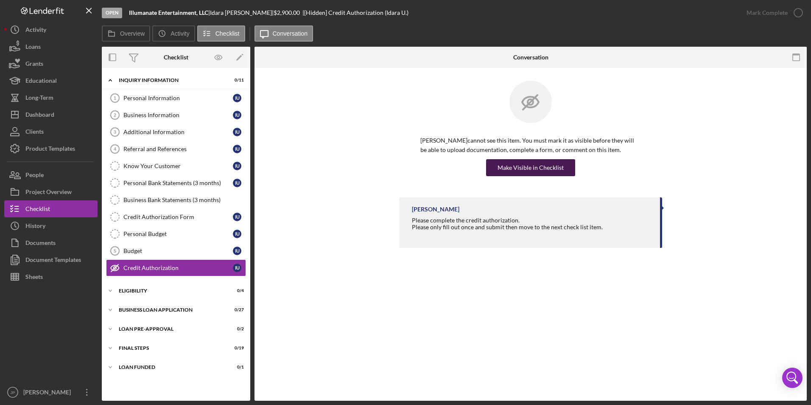
click at [499, 166] on button "Make Visible in Checklist" at bounding box center [530, 167] width 89 height 17
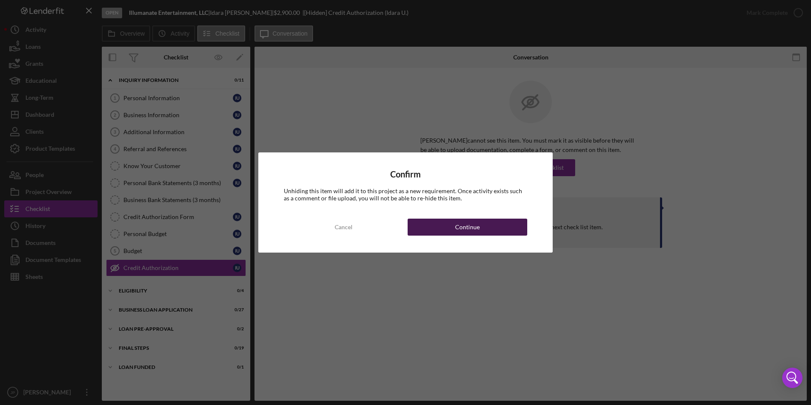
click at [458, 234] on div "Continue" at bounding box center [467, 226] width 25 height 17
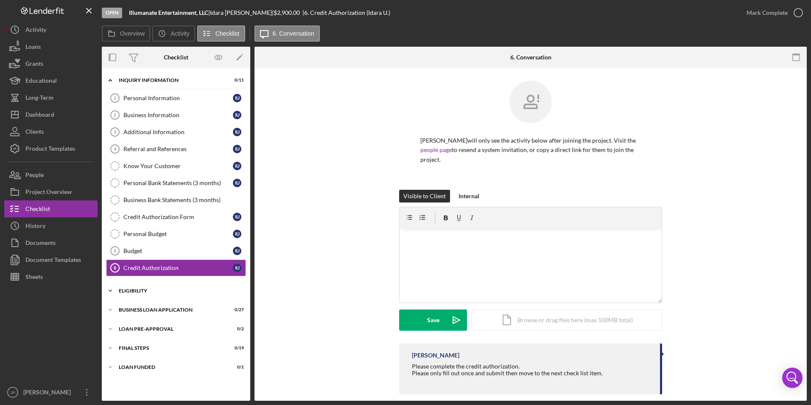
click at [114, 293] on icon "Icon/Expander" at bounding box center [110, 290] width 17 height 17
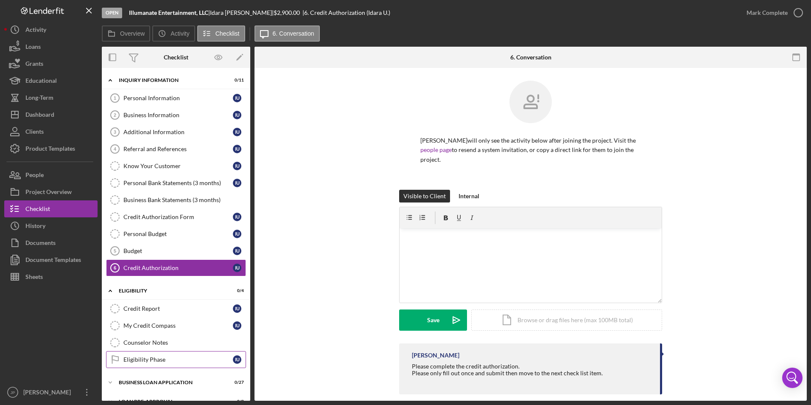
click at [139, 357] on div "Eligibility Phase" at bounding box center [177, 359] width 109 height 7
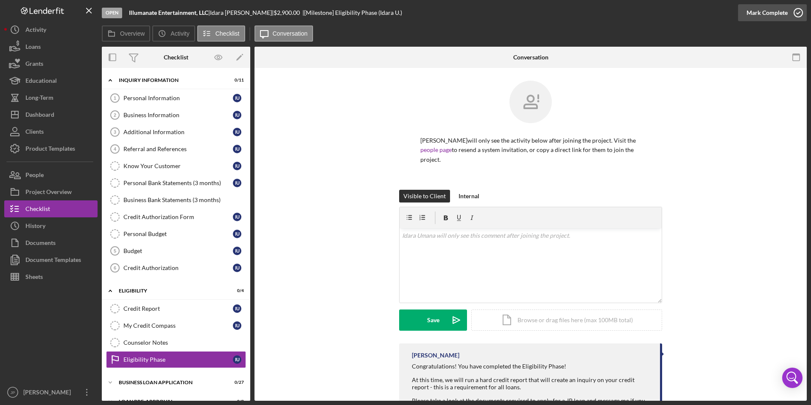
click at [761, 14] on div "Mark Complete" at bounding box center [766, 12] width 41 height 17
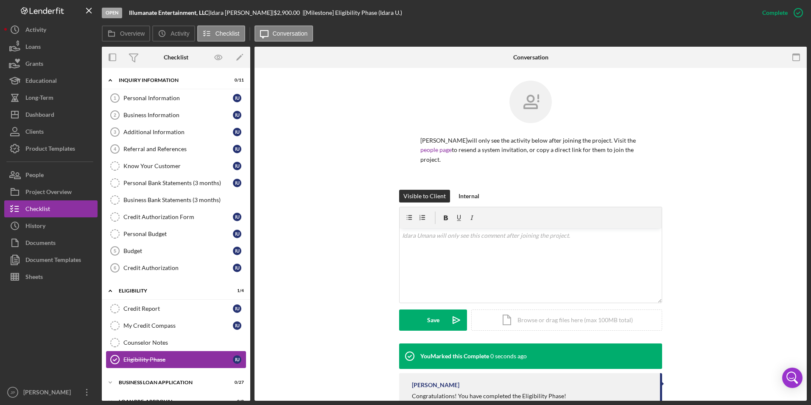
scroll to position [52, 0]
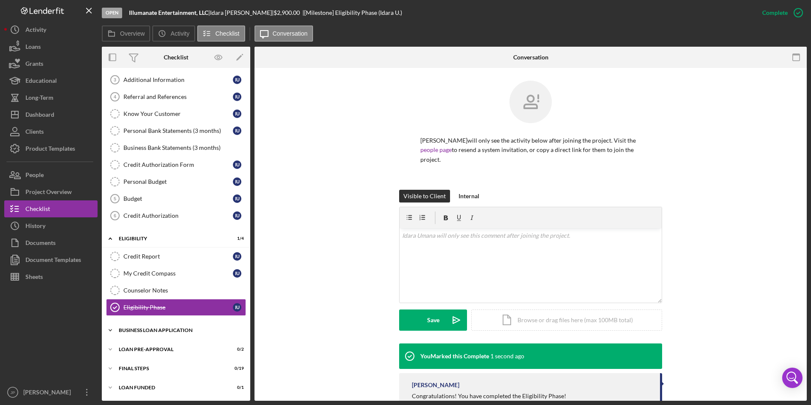
click at [110, 333] on icon "Icon/Expander" at bounding box center [110, 329] width 17 height 17
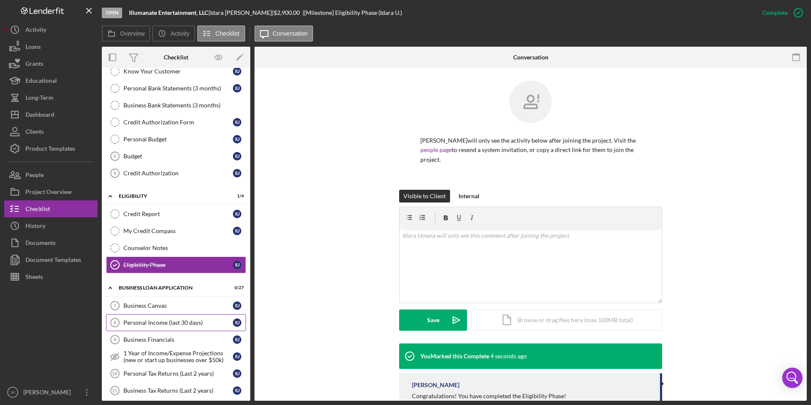
scroll to position [0, 0]
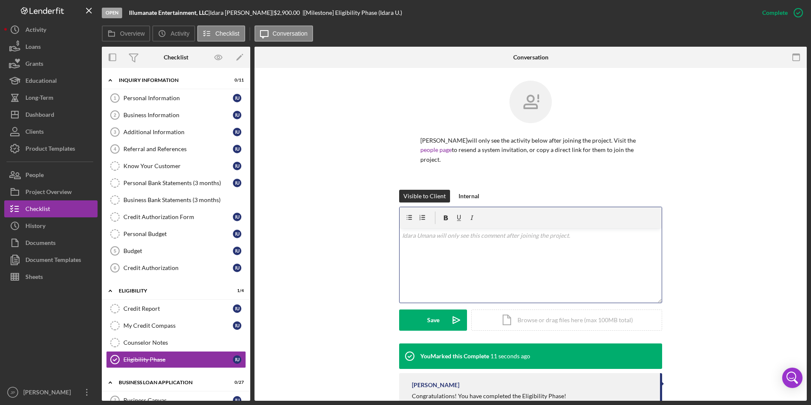
click at [458, 231] on p at bounding box center [530, 235] width 257 height 9
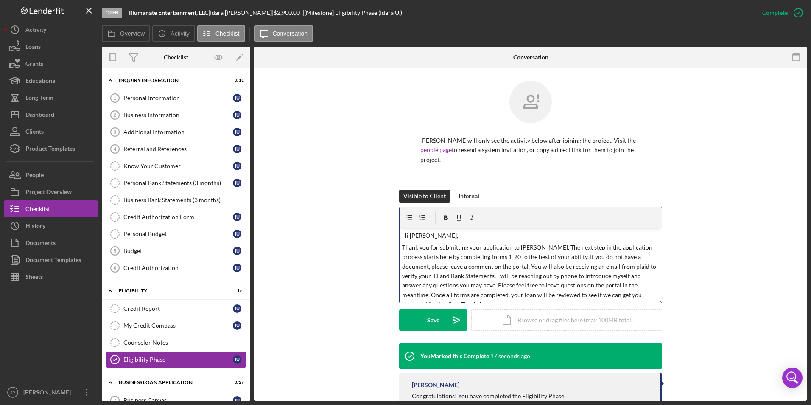
scroll to position [7, 0]
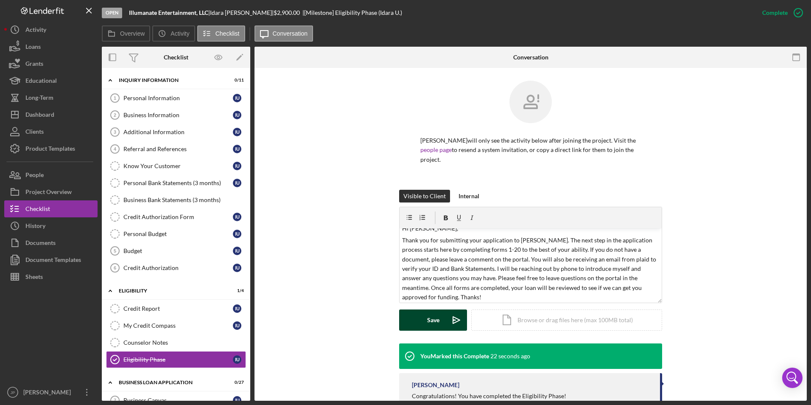
click at [427, 310] on div "Save" at bounding box center [433, 319] width 12 height 21
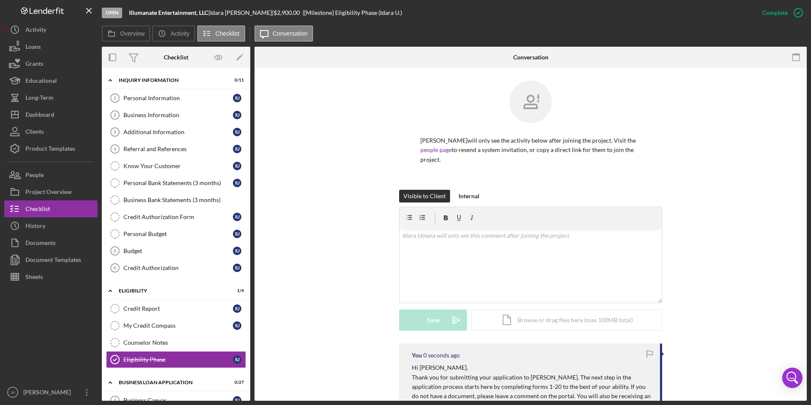
scroll to position [0, 0]
click at [36, 113] on div "Dashboard" at bounding box center [39, 115] width 29 height 19
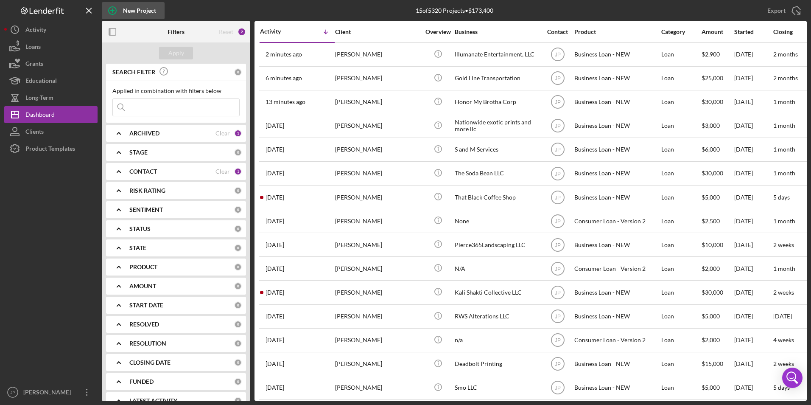
click at [145, 9] on div "New Project" at bounding box center [139, 10] width 33 height 17
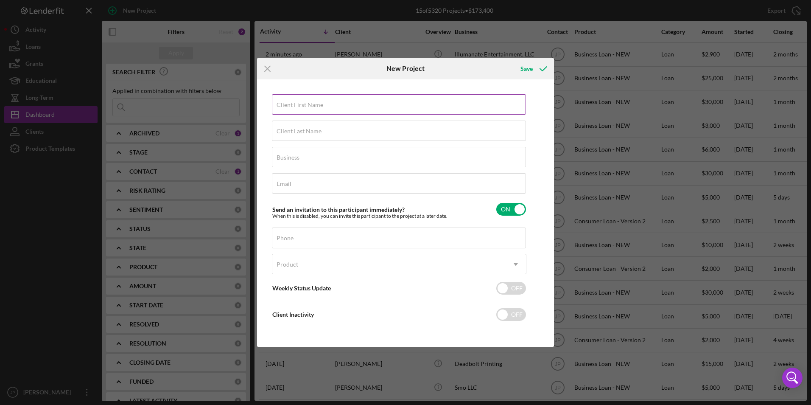
click at [329, 100] on div "Client First Name Required" at bounding box center [399, 104] width 254 height 21
type input "[PERSON_NAME]"
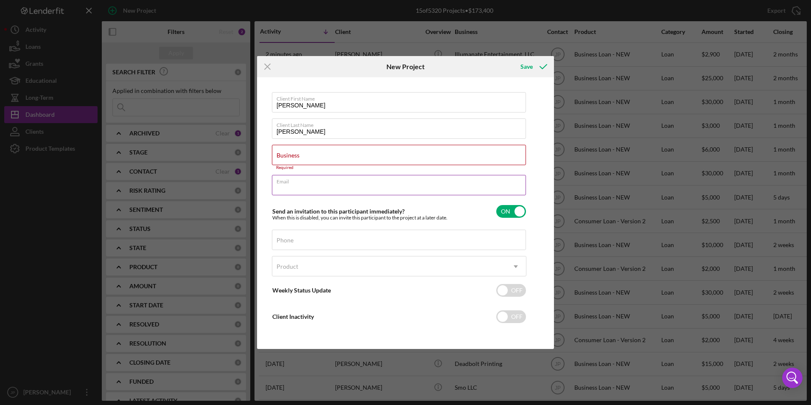
click at [315, 185] on input "Email" at bounding box center [399, 185] width 254 height 20
paste input "[EMAIL_ADDRESS][DOMAIN_NAME]"
type input "[EMAIL_ADDRESS][DOMAIN_NAME]"
click at [332, 243] on input "Phone" at bounding box center [399, 239] width 254 height 20
click at [415, 241] on div "Phone" at bounding box center [399, 239] width 254 height 21
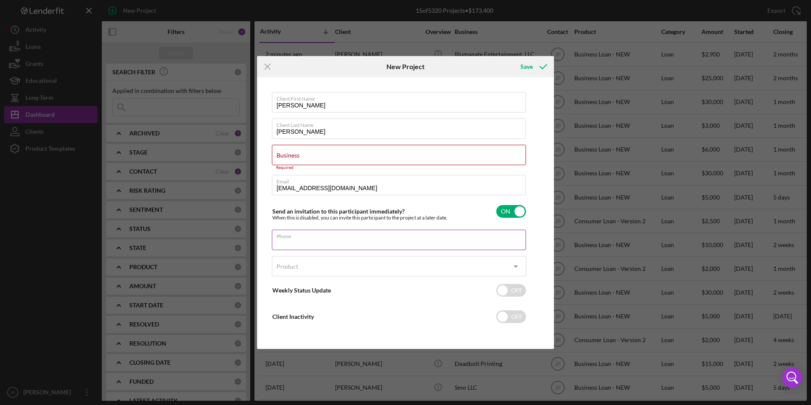
paste input "[PHONE_NUMBER]"
type input "[PHONE_NUMBER]"
click at [388, 270] on div "Product" at bounding box center [388, 267] width 233 height 20
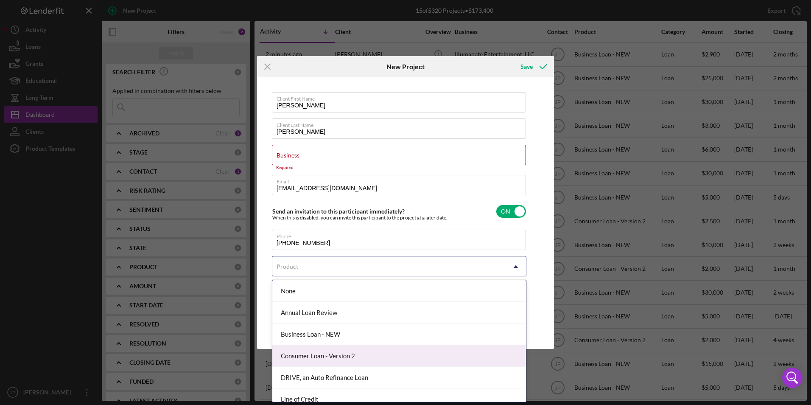
click at [368, 354] on div "Consumer Loan - Version 2" at bounding box center [399, 356] width 254 height 22
checkbox input "true"
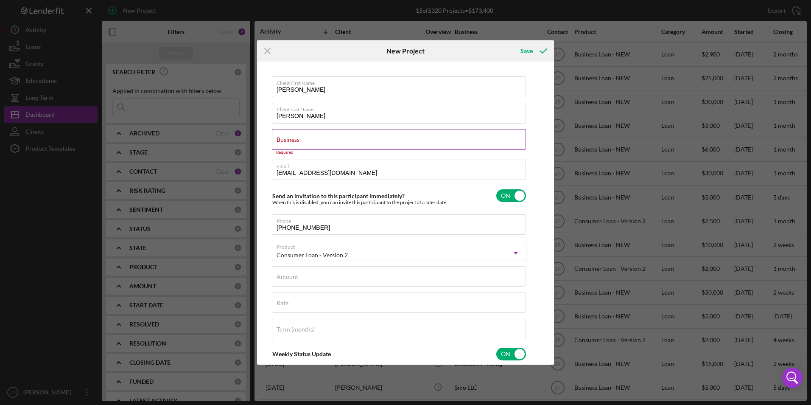
click at [321, 137] on div "Business Required" at bounding box center [399, 141] width 254 height 25
type textarea "Thank you for your application to [PERSON_NAME]! Please login to see what we st…"
click at [302, 137] on label "Business" at bounding box center [400, 133] width 249 height 9
click at [302, 137] on input "Business" at bounding box center [399, 139] width 254 height 20
type input "N"
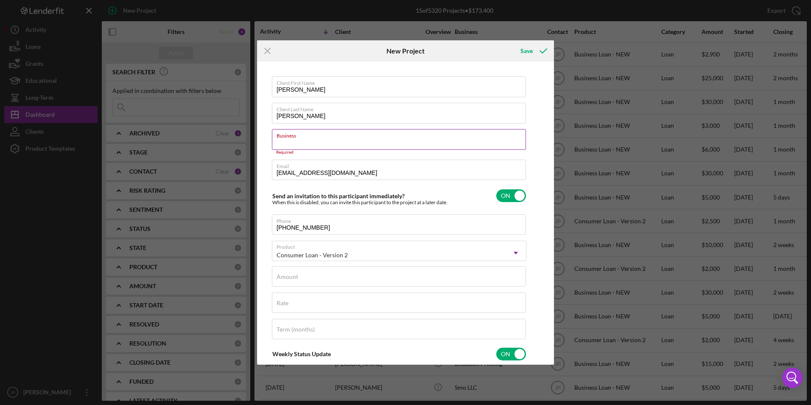
type textarea "Thank you for your application to [PERSON_NAME]! Please login to see what we st…"
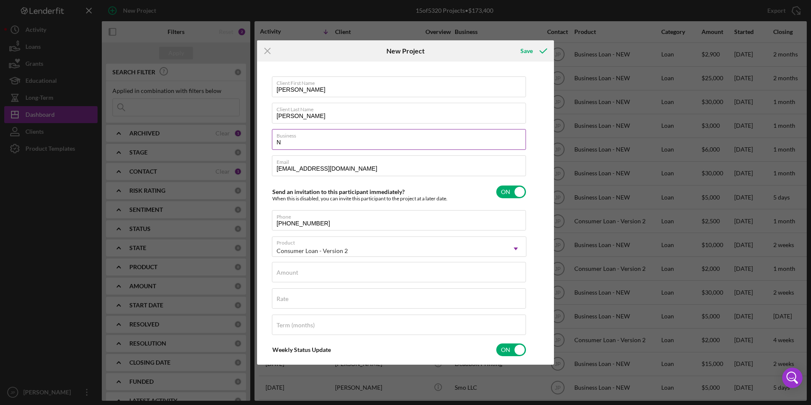
type input "NA"
type textarea "Thank you for your application to [PERSON_NAME]! Please login to see what we st…"
type input "NA"
type textarea "Thank you for your application to [PERSON_NAME]! Please login to see what we st…"
click at [332, 270] on div "Amount" at bounding box center [399, 272] width 254 height 21
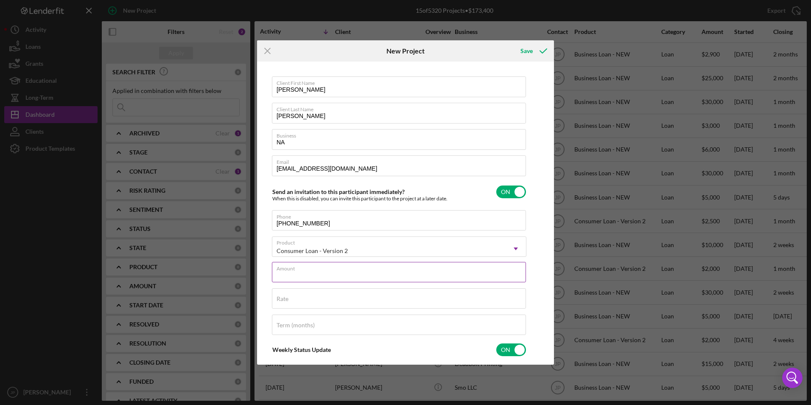
click at [361, 274] on input "Amount" at bounding box center [399, 272] width 254 height 20
type input "$2"
type textarea "Thank you for your application to [PERSON_NAME]! Please login to see what we st…"
type input "$25"
type textarea "Thank you for your application to [PERSON_NAME]! Please login to see what we st…"
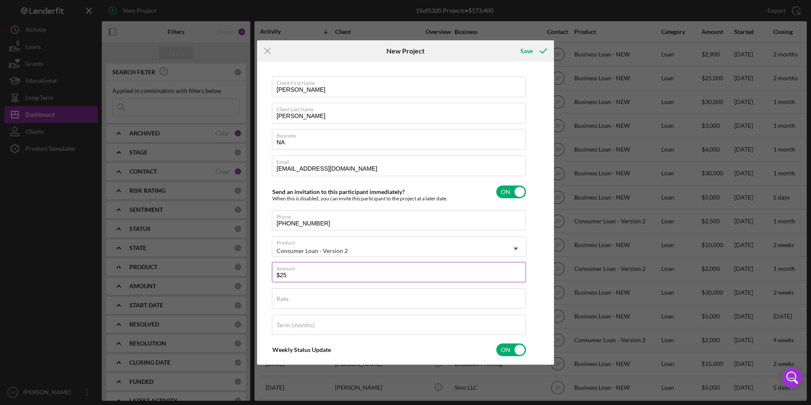
type input "$250"
type textarea "Thank you for your application to [PERSON_NAME]! Please login to see what we st…"
type input "$2,500"
type textarea "Thank you for your application to [PERSON_NAME]! Please login to see what we st…"
type input "$2,500"
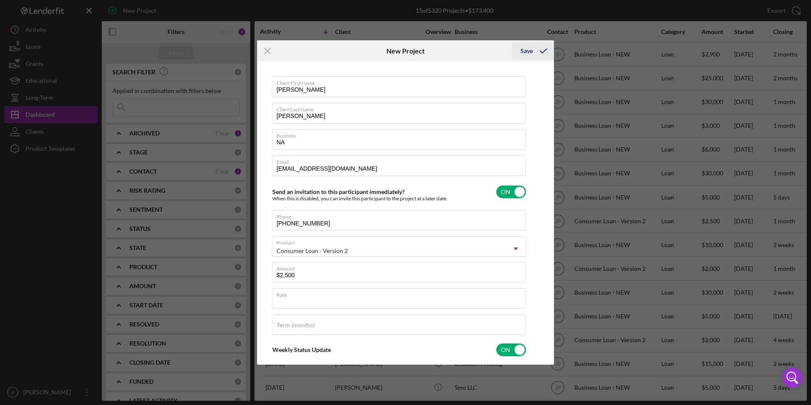
click at [524, 50] on div "Save" at bounding box center [526, 50] width 12 height 17
type textarea "Thank you for your application to [PERSON_NAME]! Please login to see what we st…"
checkbox input "false"
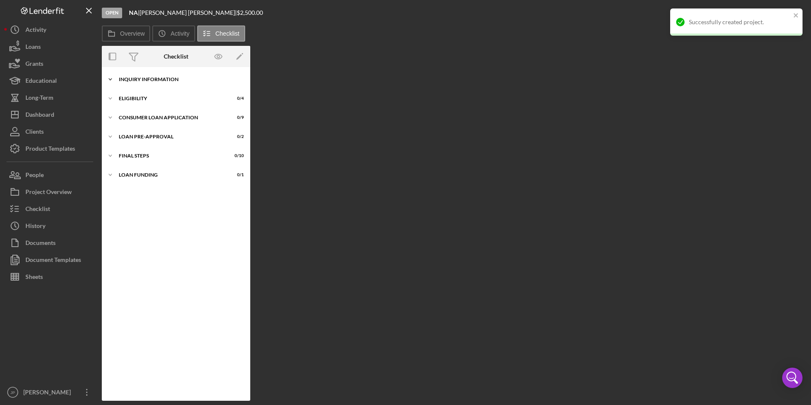
click at [114, 81] on icon "Icon/Expander" at bounding box center [110, 79] width 17 height 17
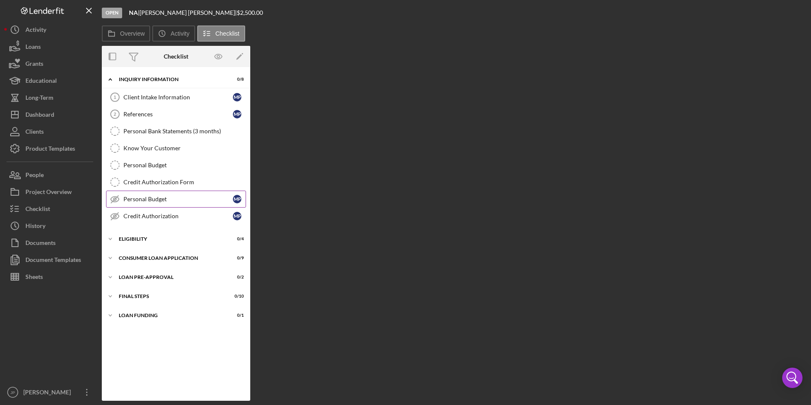
click at [154, 197] on div "Personal Budget" at bounding box center [177, 198] width 109 height 7
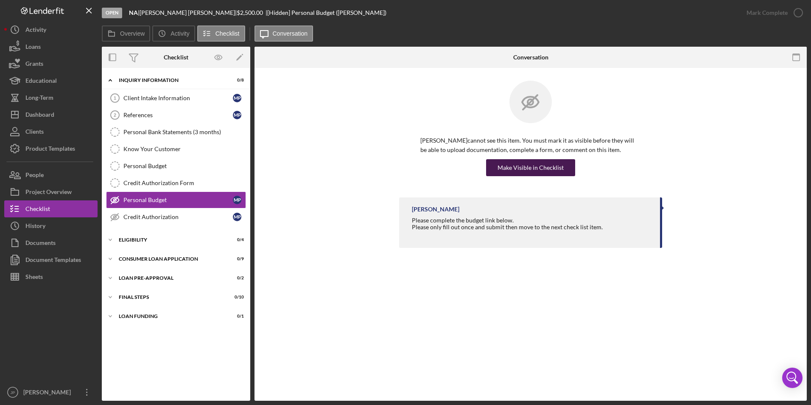
click at [538, 173] on div "Make Visible in Checklist" at bounding box center [530, 167] width 66 height 17
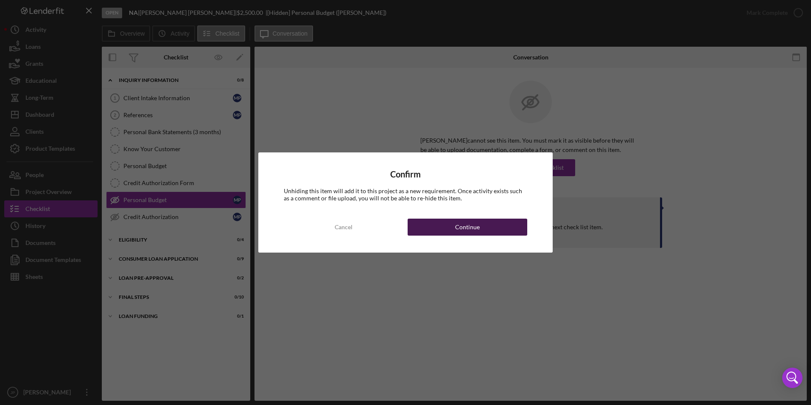
click at [483, 223] on button "Continue" at bounding box center [467, 226] width 120 height 17
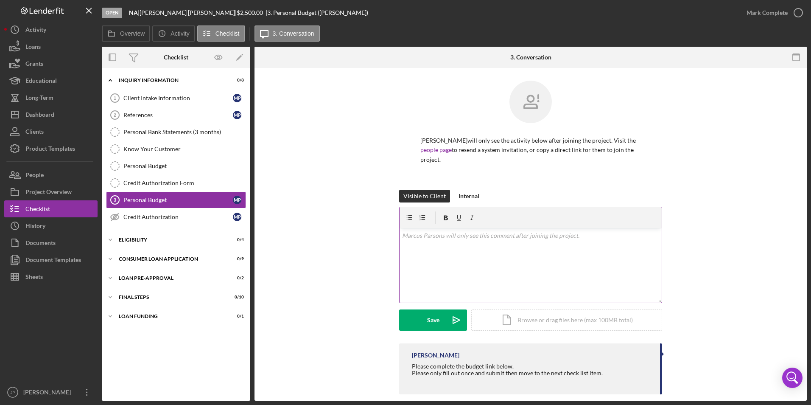
click at [469, 243] on div "v Color teal Color pink Remove color Add row above Add row below Add column bef…" at bounding box center [530, 265] width 262 height 74
click at [438, 318] on div "Save" at bounding box center [433, 319] width 12 height 21
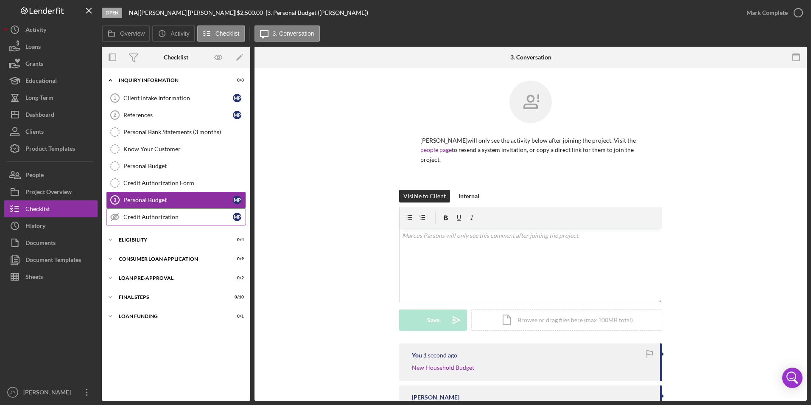
click at [126, 216] on div "Credit Authorization" at bounding box center [177, 216] width 109 height 7
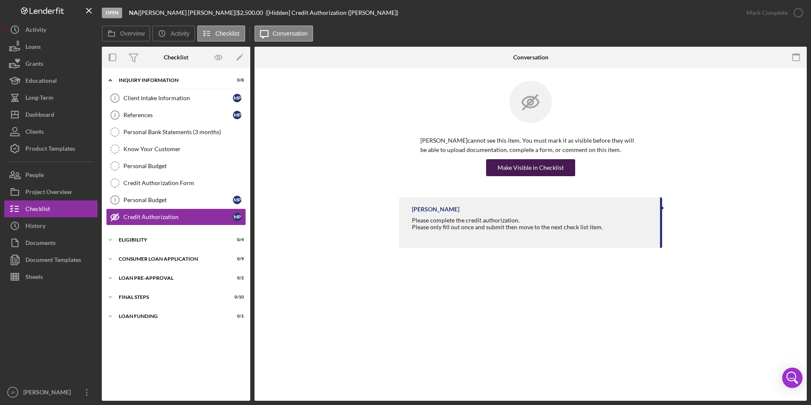
click at [530, 166] on div "Make Visible in Checklist" at bounding box center [530, 167] width 66 height 17
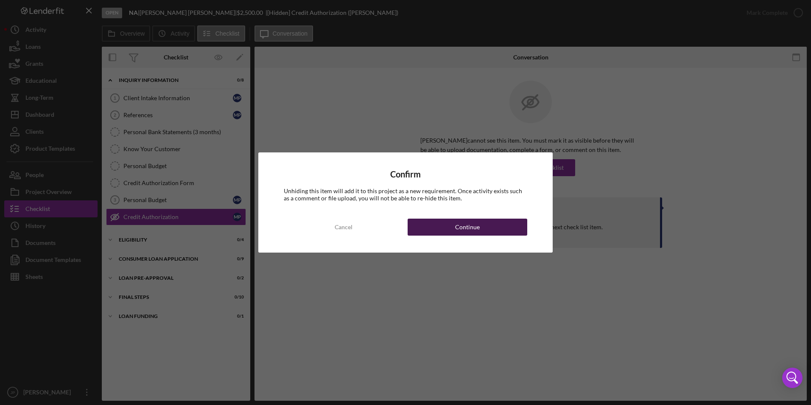
click at [504, 231] on button "Continue" at bounding box center [467, 226] width 120 height 17
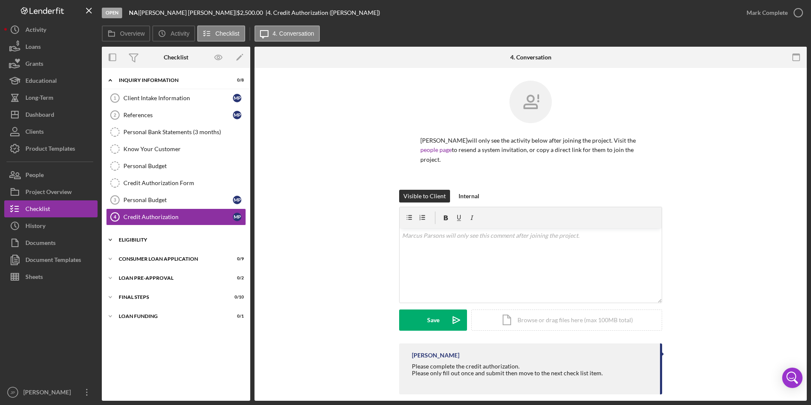
click at [120, 239] on div "Eligibility" at bounding box center [179, 239] width 121 height 5
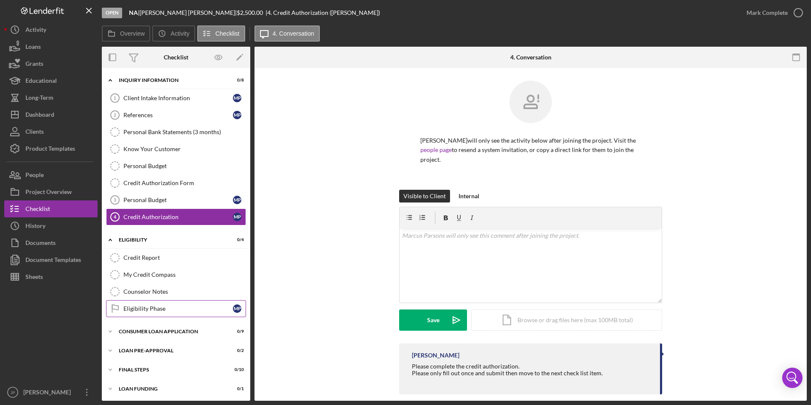
click at [159, 309] on div "Eligibility Phase" at bounding box center [177, 308] width 109 height 7
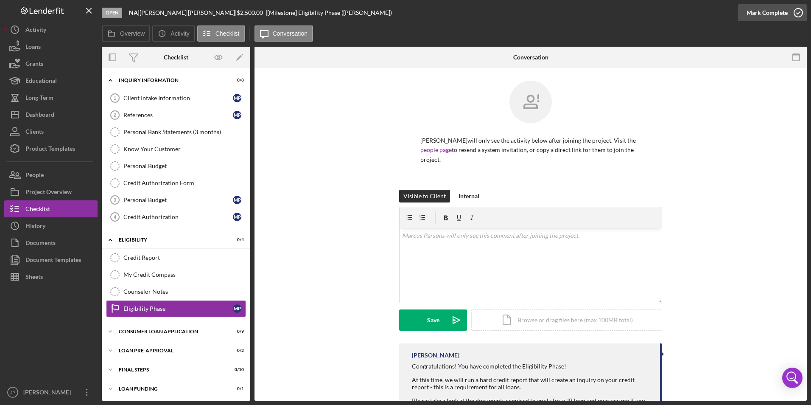
click at [759, 12] on div "Mark Complete" at bounding box center [766, 12] width 41 height 17
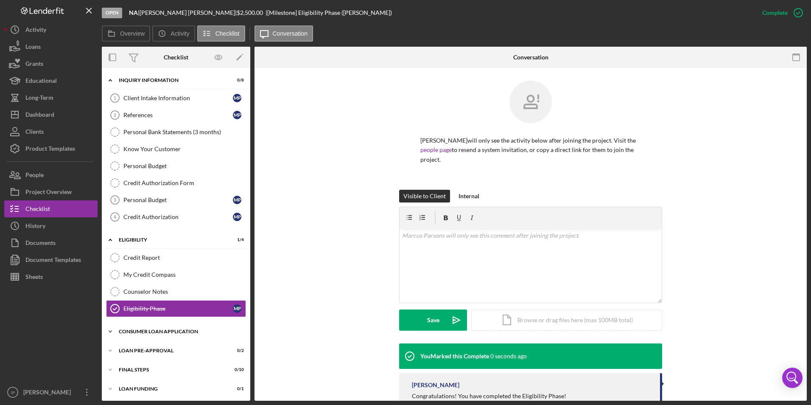
click at [117, 332] on icon "Icon/Expander" at bounding box center [110, 331] width 17 height 17
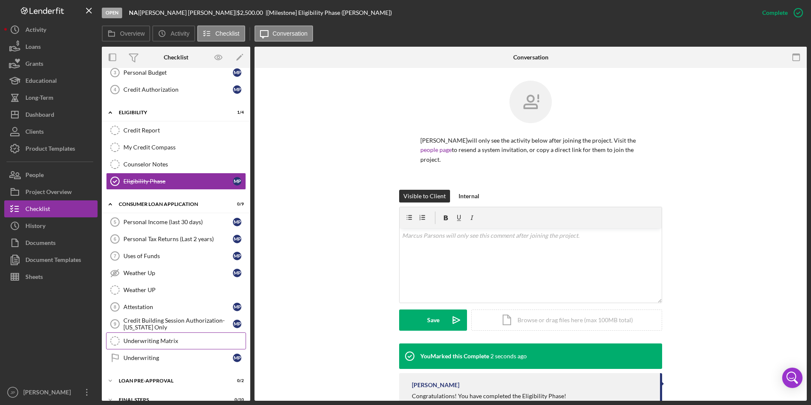
scroll to position [159, 0]
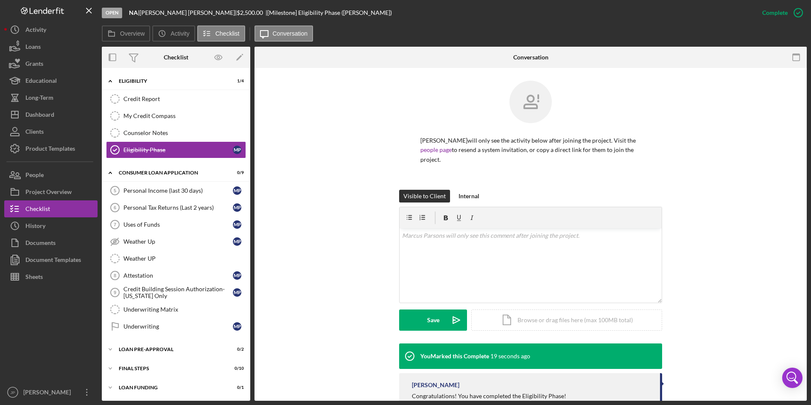
click at [365, 379] on div "You Marked this Complete 19 seconds ago [PERSON_NAME] Congratulations! You have…" at bounding box center [530, 409] width 527 height 133
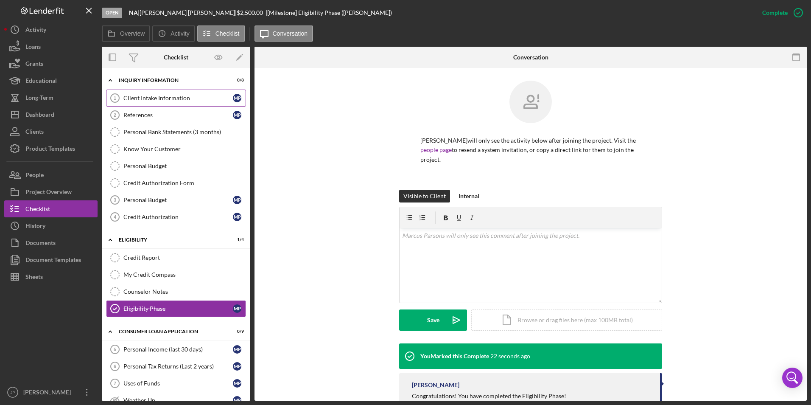
click at [145, 97] on div "Client Intake Information" at bounding box center [177, 98] width 109 height 7
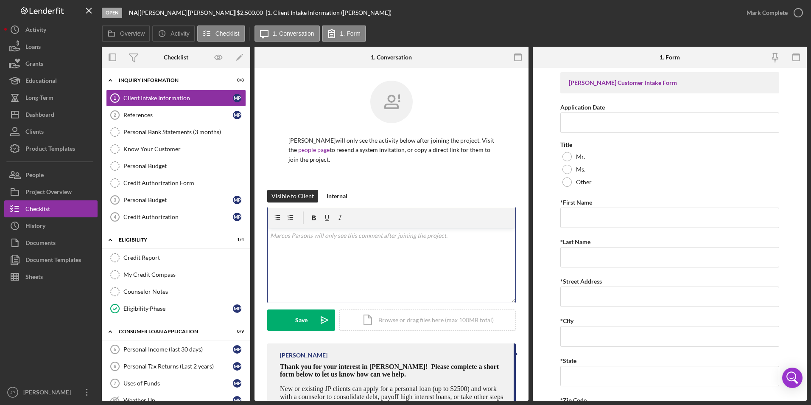
click at [416, 261] on div "v Color teal Color pink Remove color Add row above Add row below Add column bef…" at bounding box center [392, 265] width 248 height 74
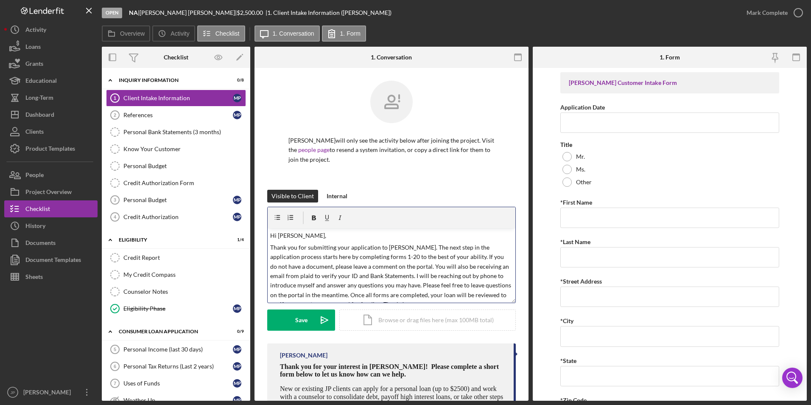
scroll to position [7, 0]
click at [416, 248] on p "Thank you for submitting your application to [PERSON_NAME]. The next step in th…" at bounding box center [391, 268] width 243 height 67
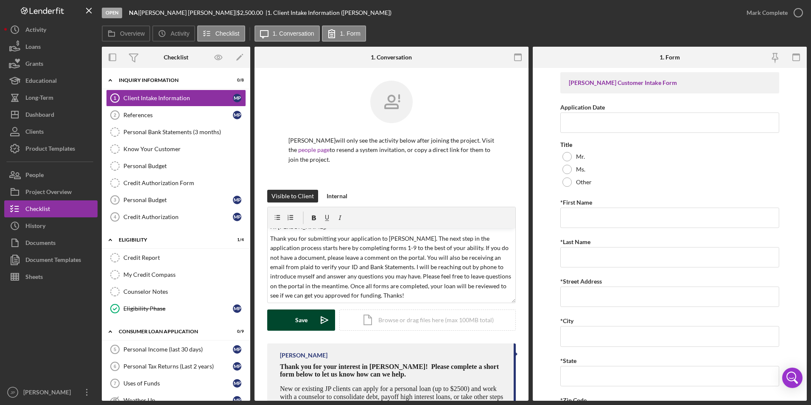
click at [309, 324] on button "Save Icon/icon-invite-send" at bounding box center [301, 319] width 68 height 21
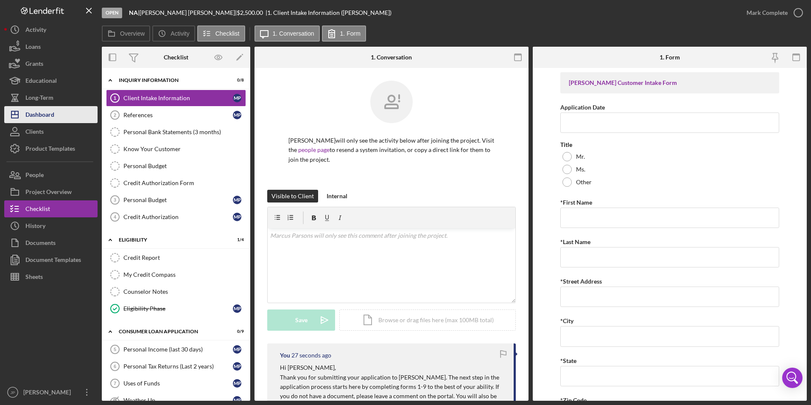
click at [43, 117] on div "Dashboard" at bounding box center [39, 115] width 29 height 19
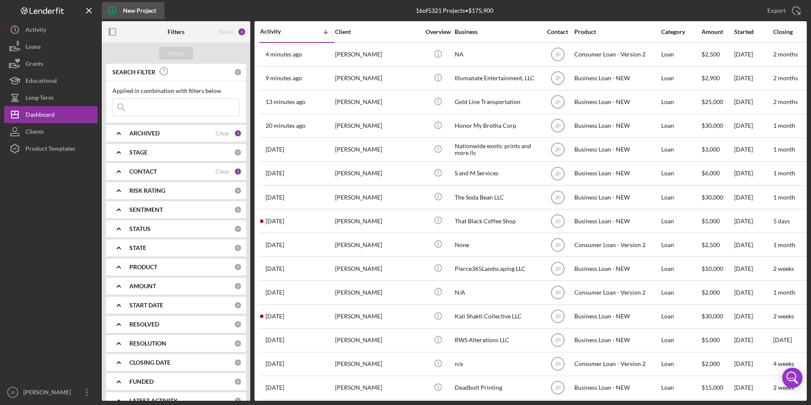
click at [142, 16] on div "New Project" at bounding box center [139, 10] width 33 height 17
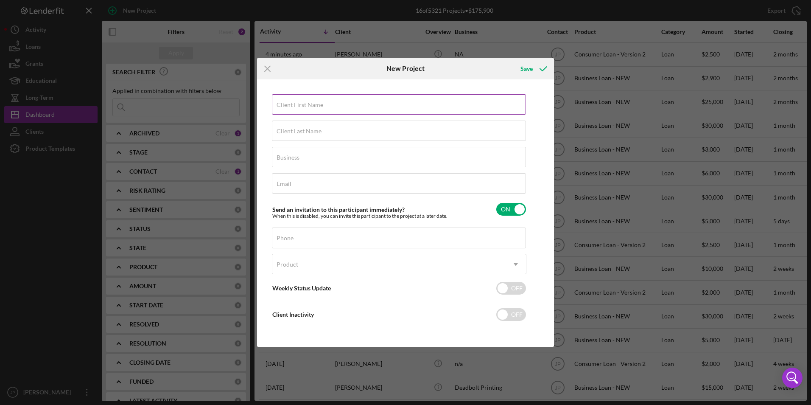
click at [300, 110] on input "Client First Name" at bounding box center [399, 104] width 254 height 20
type input "Chelsea"
type input "[PERSON_NAME]"
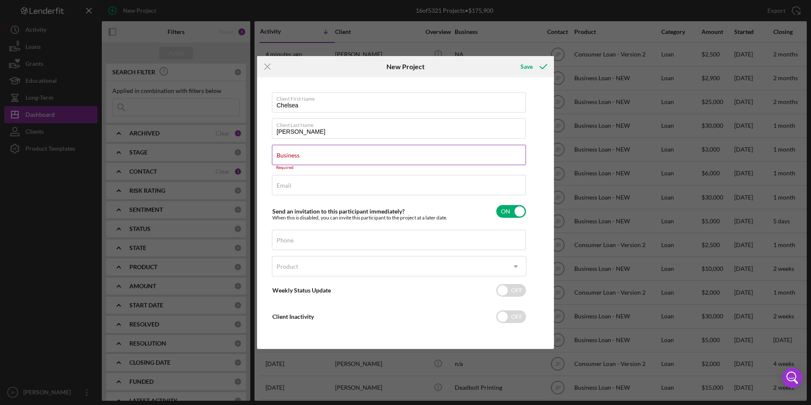
click at [377, 160] on input "Business" at bounding box center [399, 155] width 254 height 20
paste input "Foundation Replacement Services LLC"
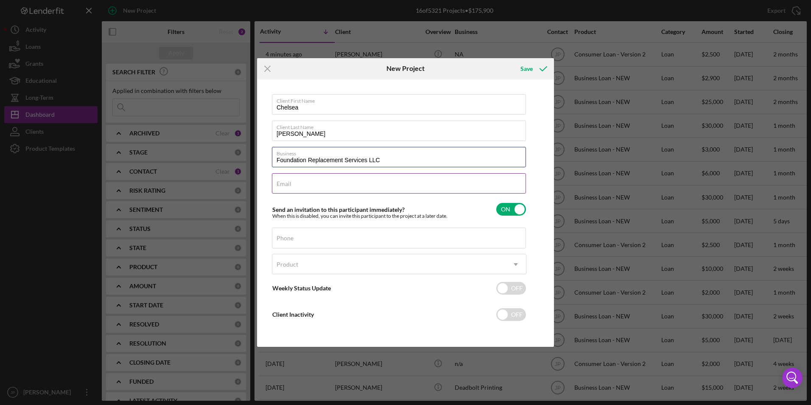
type input "Foundation Replacement Services LLC"
click at [368, 182] on div "Email Required" at bounding box center [399, 183] width 254 height 21
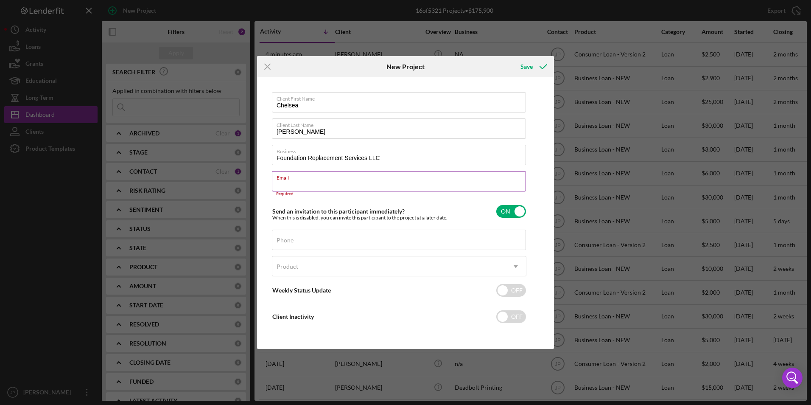
click at [473, 186] on input "Email" at bounding box center [399, 181] width 254 height 20
paste input "[EMAIL_ADDRESS][DOMAIN_NAME]"
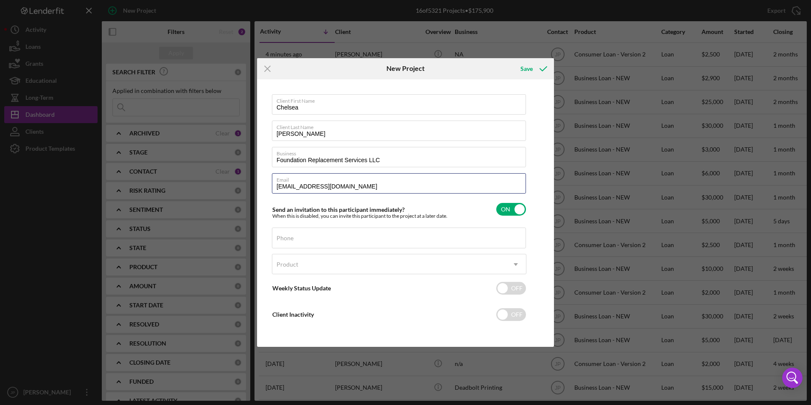
type input "[EMAIL_ADDRESS][DOMAIN_NAME]"
click at [440, 250] on div "Client First Name Chelsea Client Last Name [PERSON_NAME] Business Foundation Re…" at bounding box center [399, 213] width 254 height 238
click at [443, 238] on input "Phone" at bounding box center [399, 237] width 254 height 20
click at [359, 244] on input "Phone" at bounding box center [399, 237] width 254 height 20
paste input "[PHONE_NUMBER]"
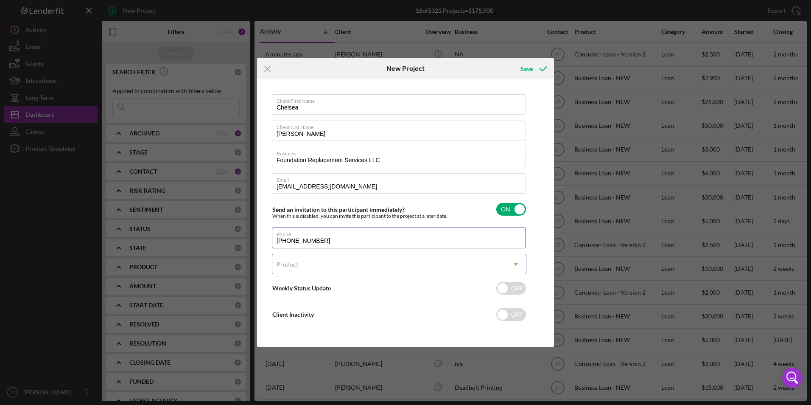
type input "[PHONE_NUMBER]"
click at [358, 264] on div "Product" at bounding box center [388, 264] width 233 height 20
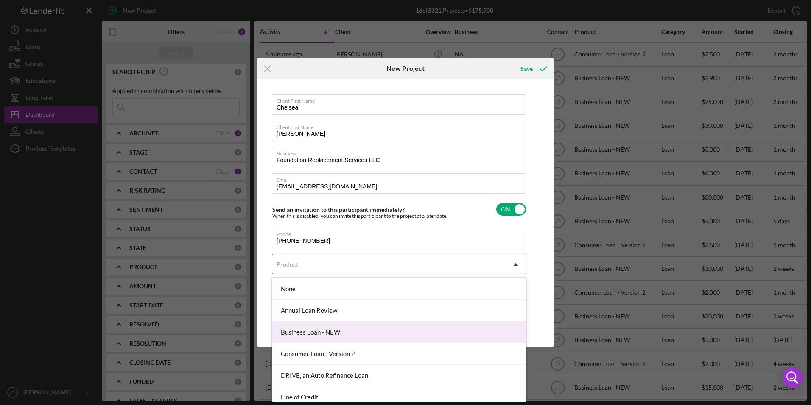
click at [343, 330] on div "Business Loan - NEW" at bounding box center [399, 332] width 254 height 22
checkbox input "true"
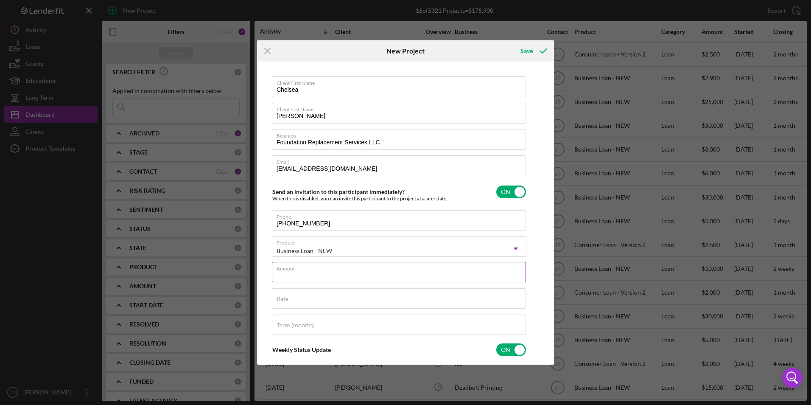
click at [330, 276] on input "Amount" at bounding box center [399, 272] width 254 height 20
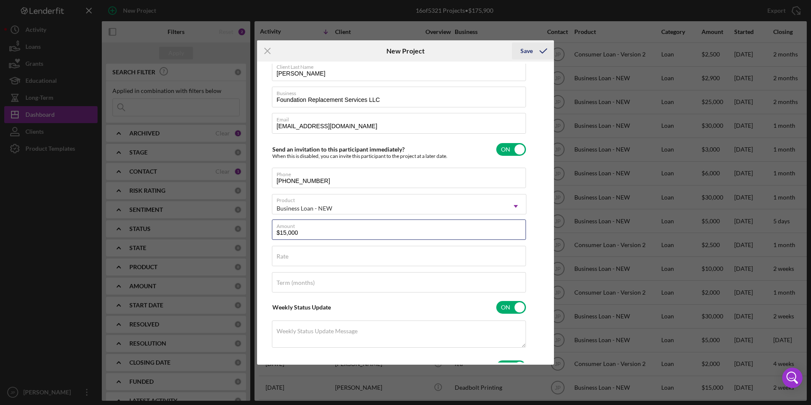
type input "$15,000"
click at [532, 47] on div "Save" at bounding box center [526, 50] width 12 height 17
checkbox input "false"
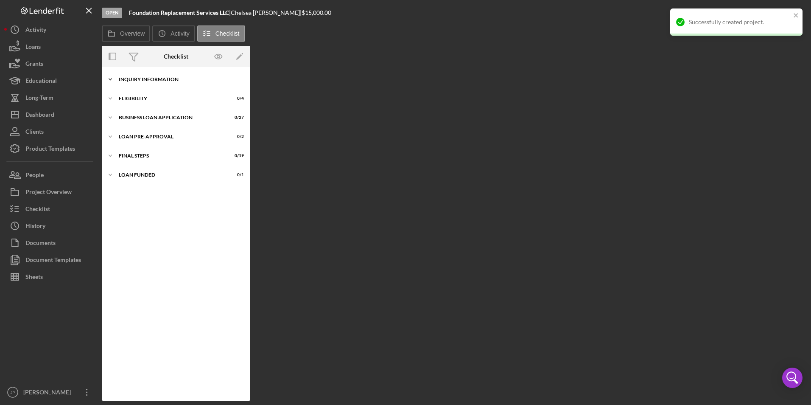
click at [119, 77] on div "INQUIRY INFORMATION" at bounding box center [179, 79] width 121 height 5
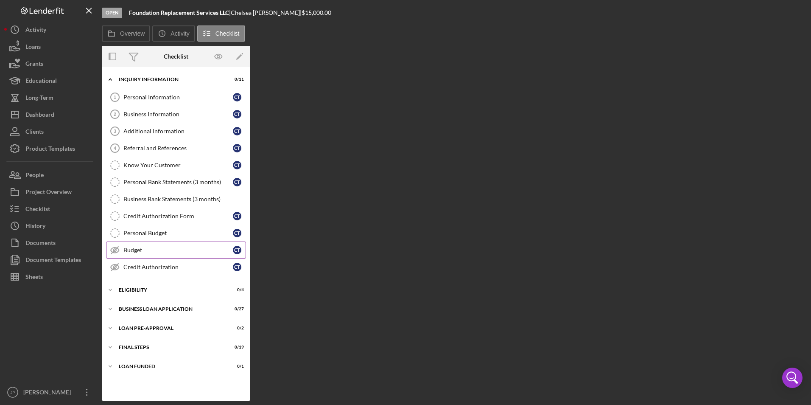
click at [150, 255] on link "Budget Budget C T" at bounding box center [176, 249] width 140 height 17
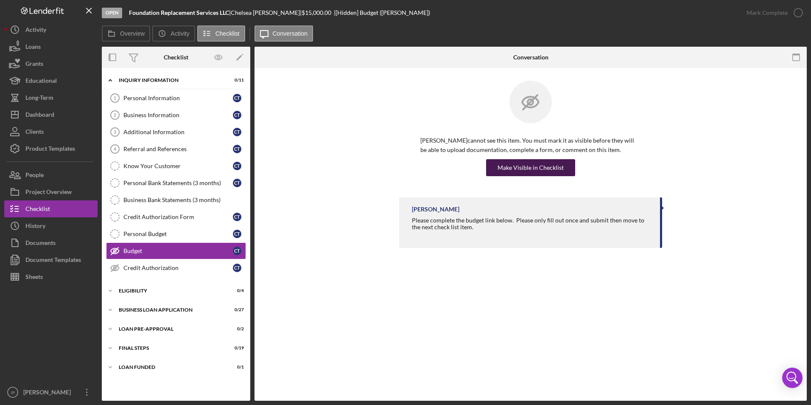
click at [539, 163] on div "Make Visible in Checklist" at bounding box center [530, 167] width 66 height 17
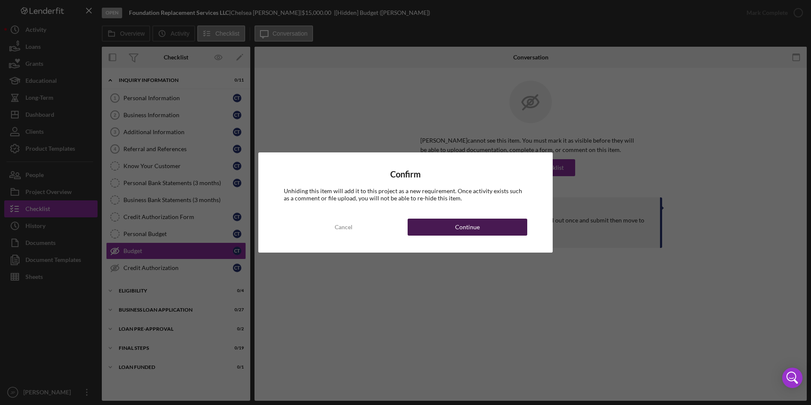
click at [490, 229] on button "Continue" at bounding box center [467, 226] width 120 height 17
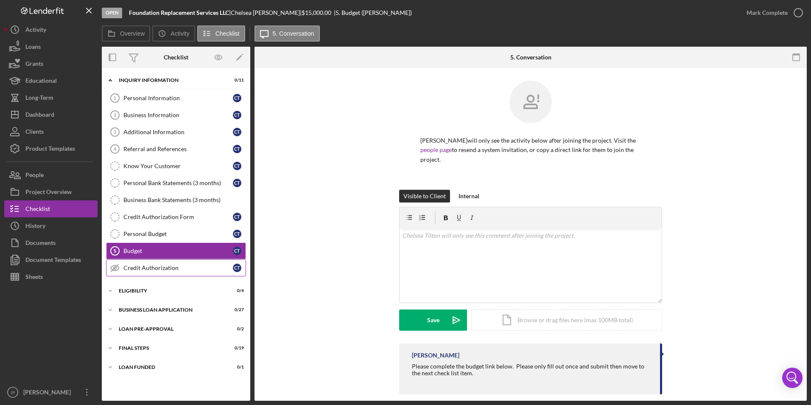
click at [158, 264] on div "Credit Authorization" at bounding box center [177, 267] width 109 height 7
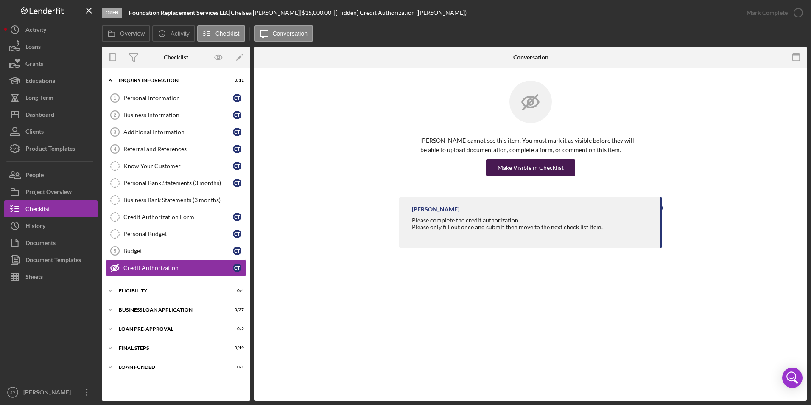
click at [530, 170] on div "Make Visible in Checklist" at bounding box center [530, 167] width 66 height 17
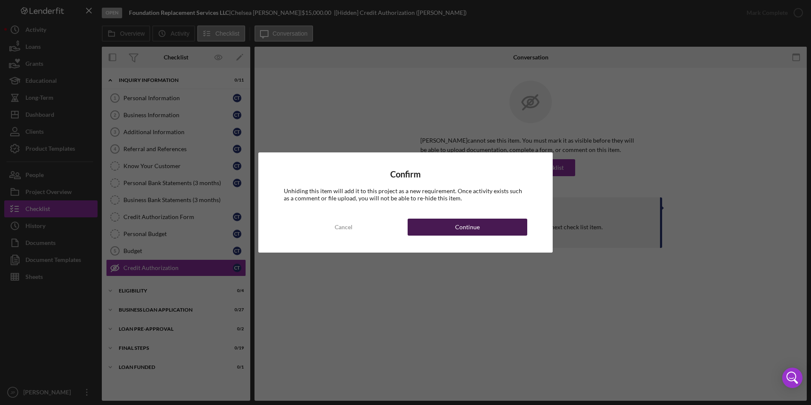
click at [491, 232] on button "Continue" at bounding box center [467, 226] width 120 height 17
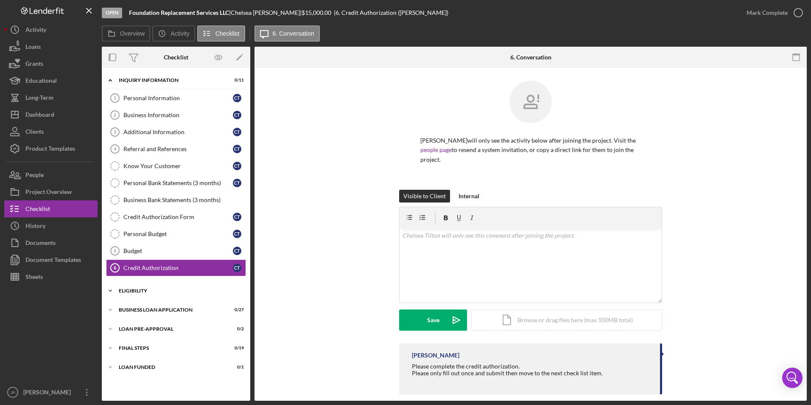
click at [106, 287] on icon "Icon/Expander" at bounding box center [110, 290] width 17 height 17
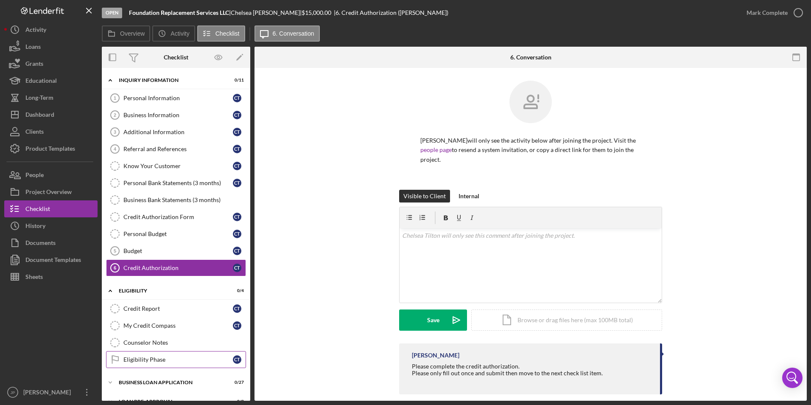
click at [151, 362] on div "Eligibility Phase" at bounding box center [177, 359] width 109 height 7
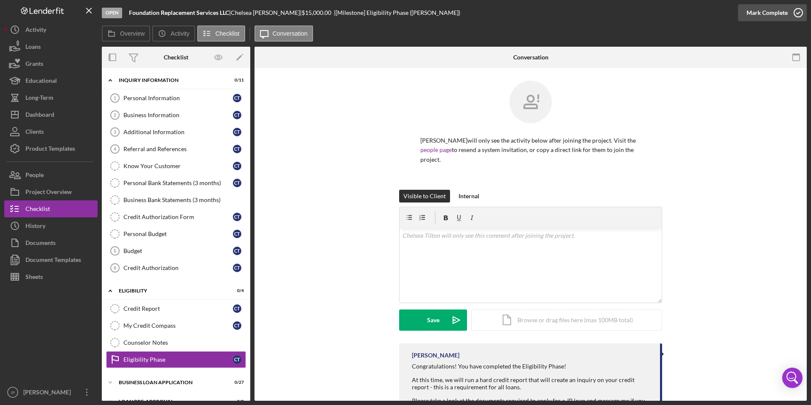
click at [766, 16] on div "Mark Complete" at bounding box center [766, 12] width 41 height 17
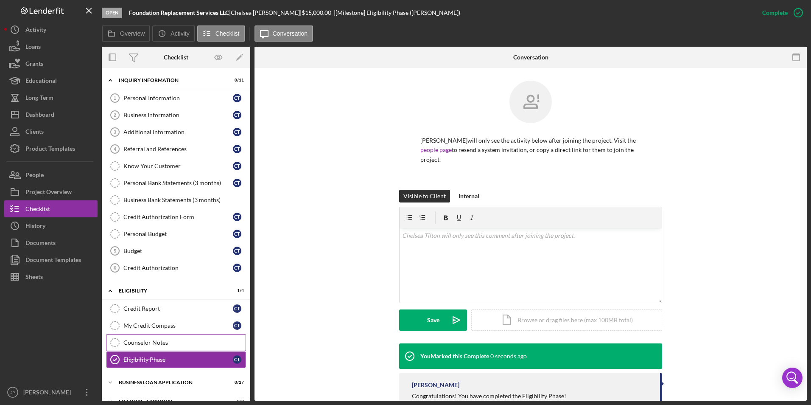
scroll to position [52, 0]
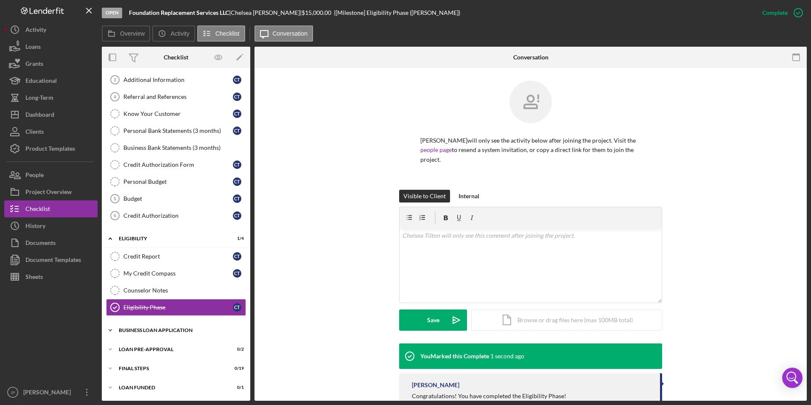
click at [109, 327] on icon "Icon/Expander" at bounding box center [110, 329] width 17 height 17
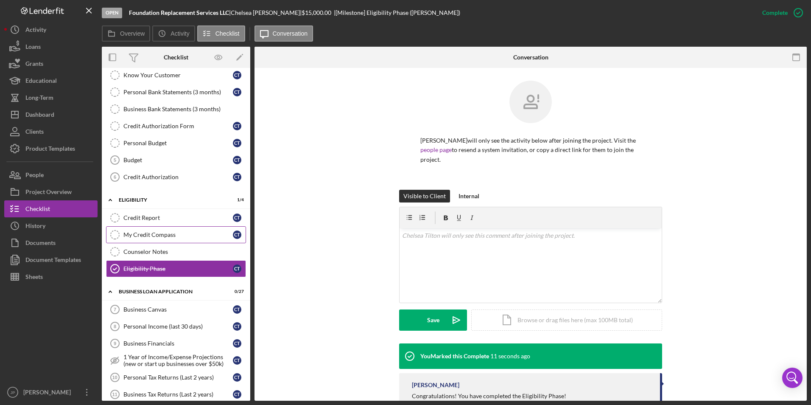
scroll to position [0, 0]
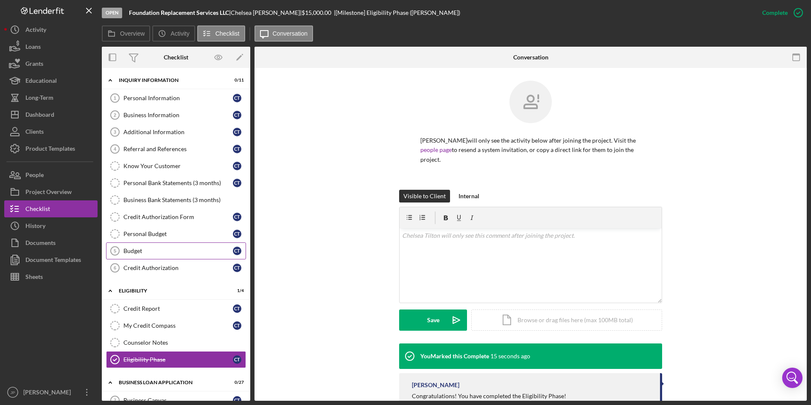
click at [142, 253] on div "Budget" at bounding box center [177, 250] width 109 height 7
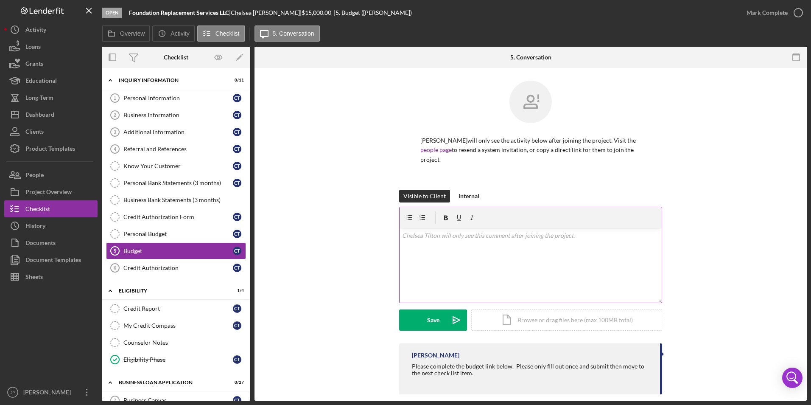
drag, startPoint x: 563, startPoint y: 246, endPoint x: 572, endPoint y: 246, distance: 9.8
click at [572, 246] on div "v Color teal Color pink Remove color Add row above Add row below Add column bef…" at bounding box center [530, 265] width 262 height 74
click at [434, 321] on div "Save" at bounding box center [433, 319] width 12 height 21
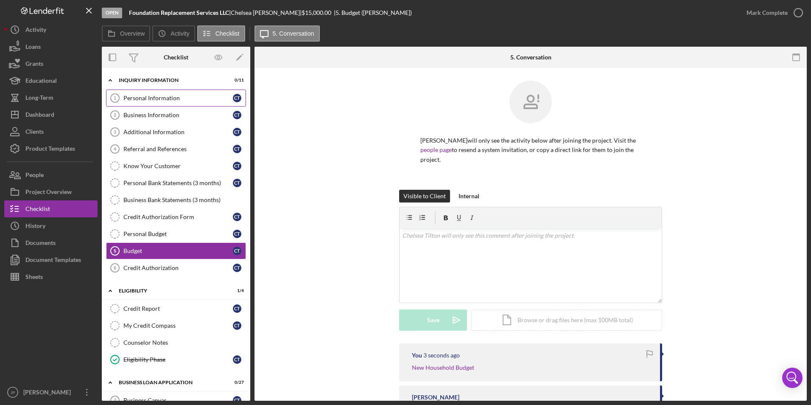
click at [145, 101] on div "Personal Information" at bounding box center [177, 98] width 109 height 7
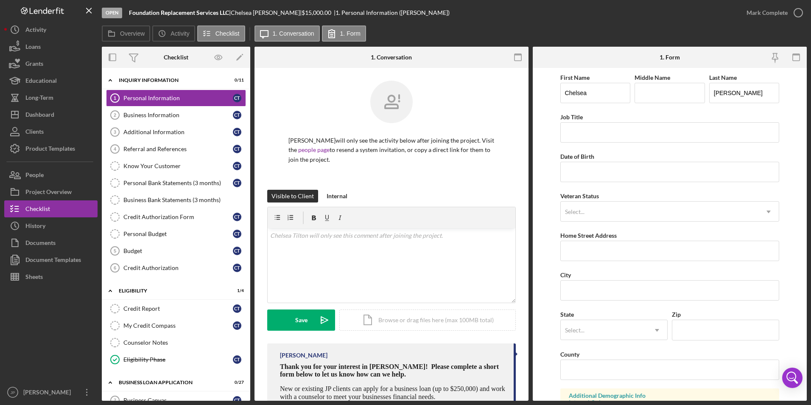
click at [401, 338] on div "Visible to Client Internal v Color teal Color pink Remove color Add row above A…" at bounding box center [391, 266] width 248 height 153
click at [326, 259] on div "v Color teal Color pink Remove color Add row above Add row below Add column bef…" at bounding box center [392, 265] width 248 height 74
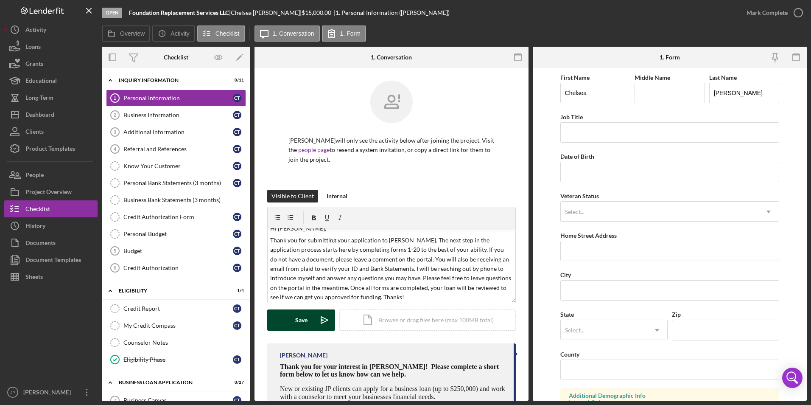
click at [302, 321] on div "Save" at bounding box center [301, 319] width 12 height 21
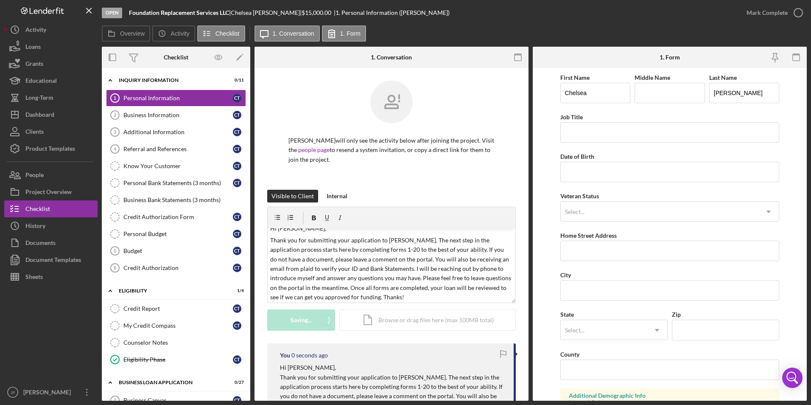
scroll to position [0, 0]
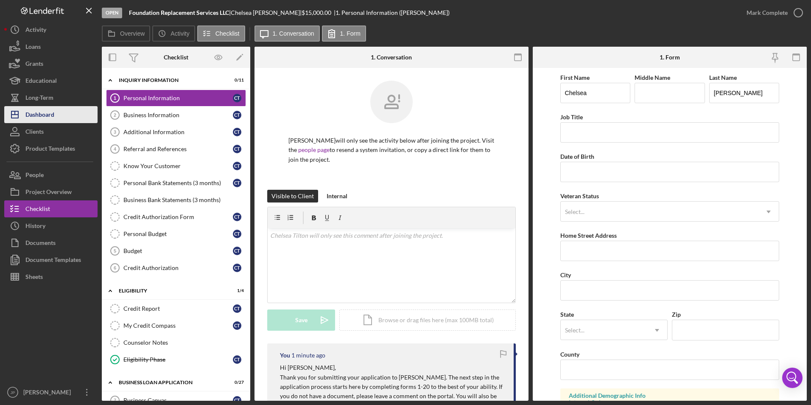
click at [40, 111] on div "Dashboard" at bounding box center [39, 115] width 29 height 19
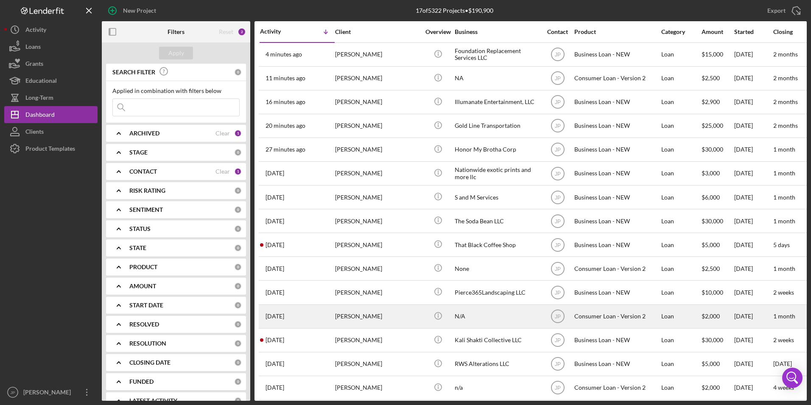
click at [350, 316] on div "[PERSON_NAME]" at bounding box center [377, 316] width 85 height 22
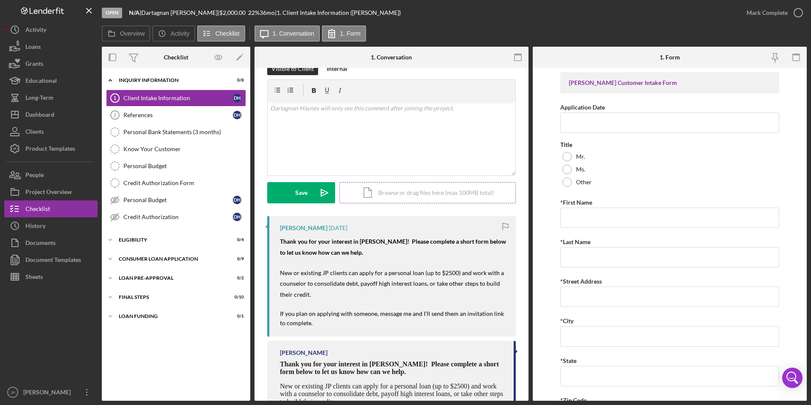
scroll to position [180, 0]
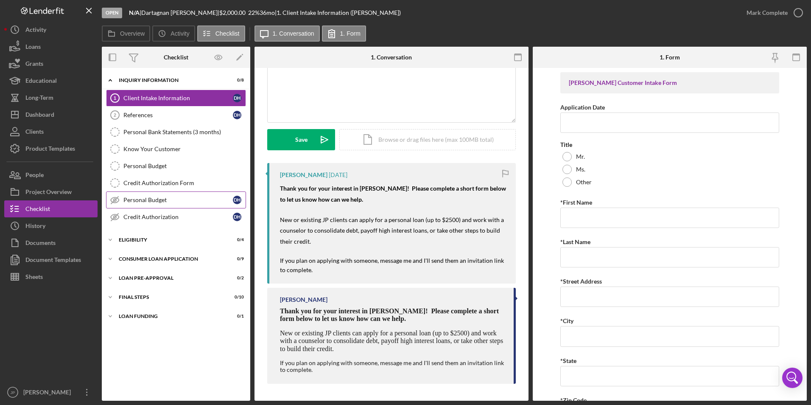
click at [160, 206] on link "Personal Budget Personal Budget D H" at bounding box center [176, 199] width 140 height 17
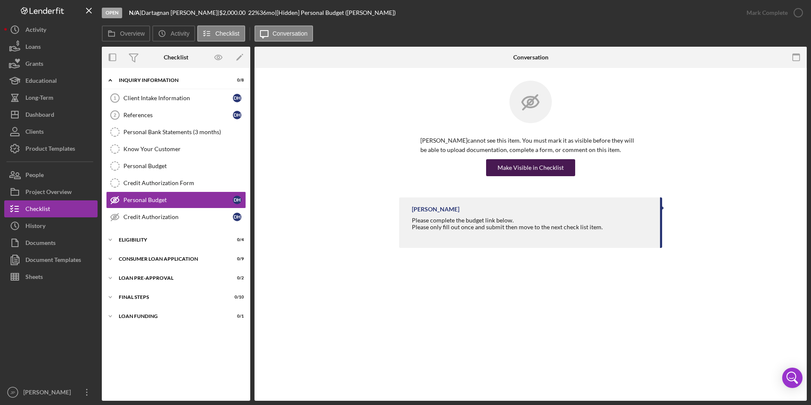
click at [547, 165] on div "Make Visible in Checklist" at bounding box center [530, 167] width 66 height 17
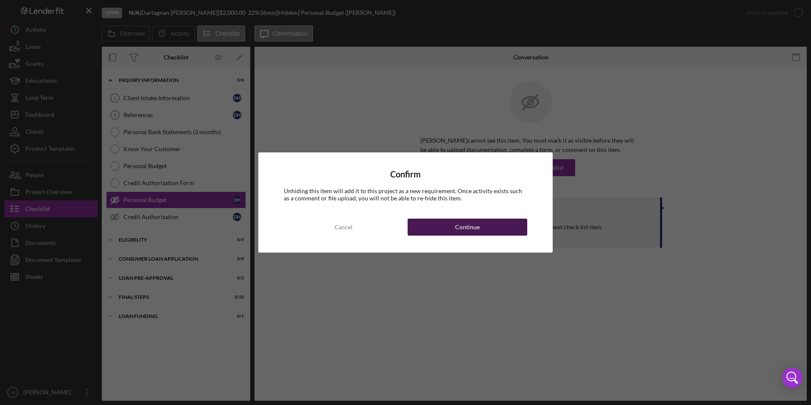
click at [491, 226] on button "Continue" at bounding box center [467, 226] width 120 height 17
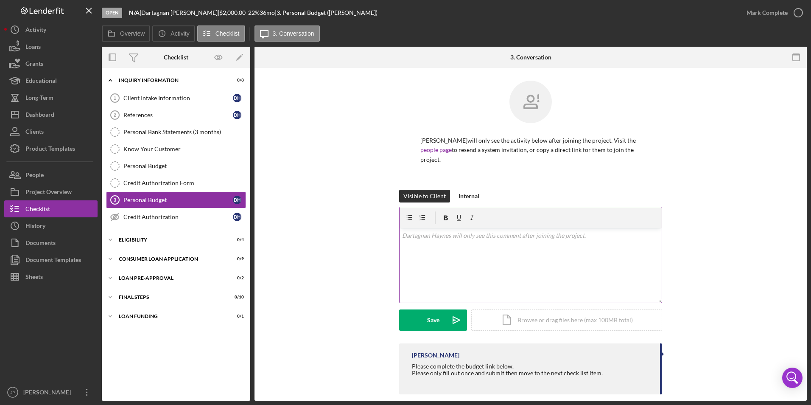
click at [483, 239] on p at bounding box center [530, 235] width 257 height 9
click at [437, 319] on div "Save" at bounding box center [433, 319] width 12 height 21
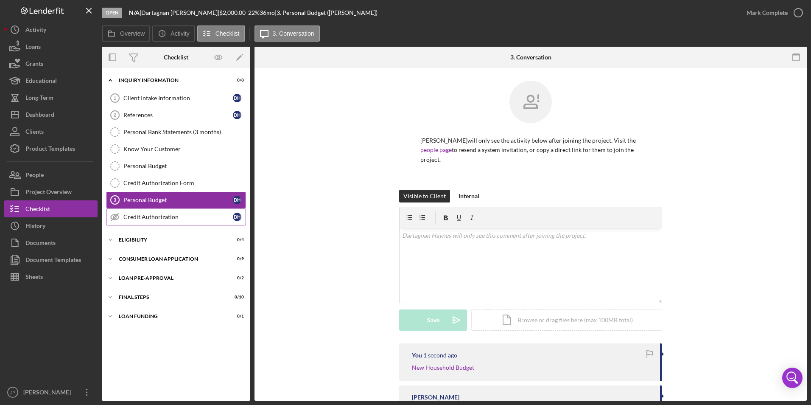
click at [157, 215] on div "Credit Authorization" at bounding box center [177, 216] width 109 height 7
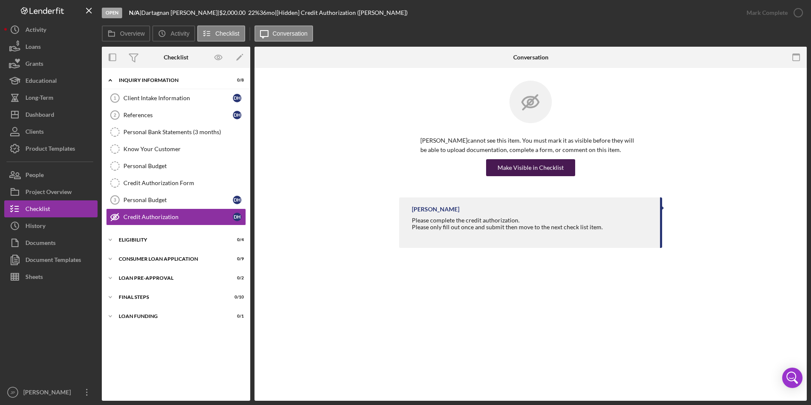
click at [544, 164] on div "Make Visible in Checklist" at bounding box center [530, 167] width 66 height 17
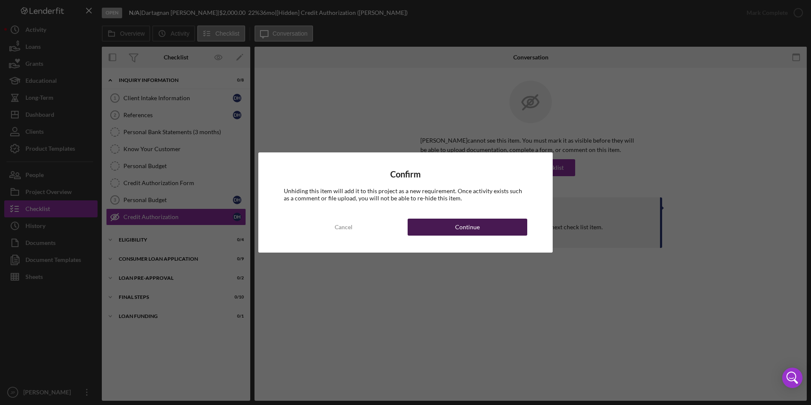
click at [499, 226] on button "Continue" at bounding box center [467, 226] width 120 height 17
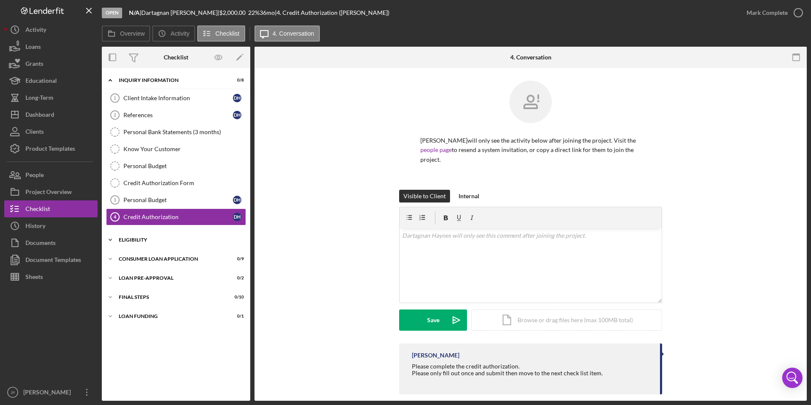
click at [105, 238] on icon "Icon/Expander" at bounding box center [110, 239] width 17 height 17
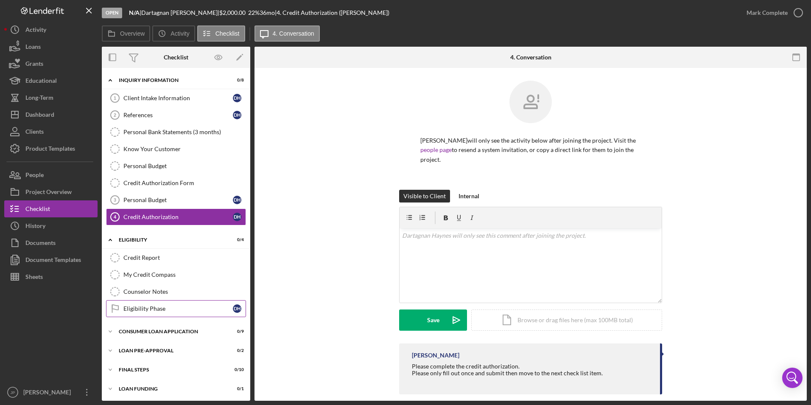
click at [139, 309] on div "Eligibility Phase" at bounding box center [177, 308] width 109 height 7
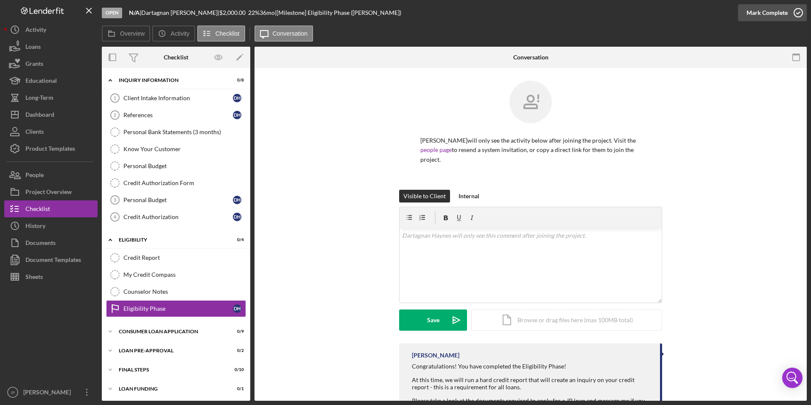
click at [769, 14] on div "Mark Complete" at bounding box center [766, 12] width 41 height 17
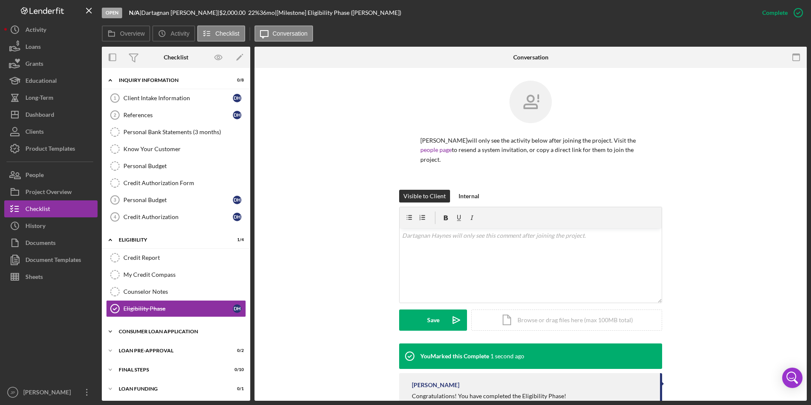
click at [110, 333] on icon "Icon/Expander" at bounding box center [110, 331] width 17 height 17
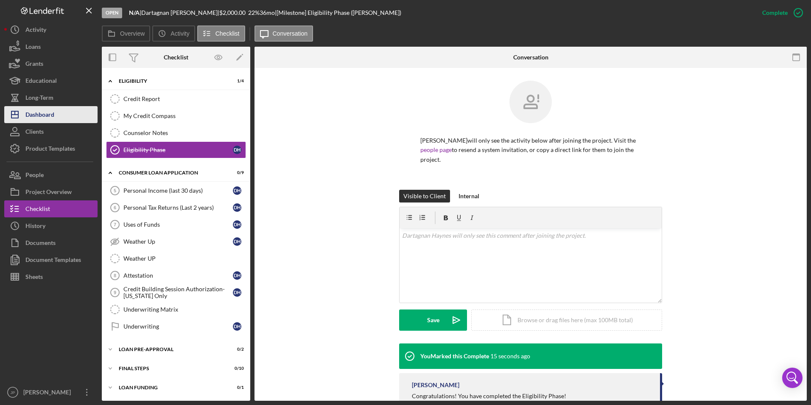
click at [44, 116] on div "Dashboard" at bounding box center [39, 115] width 29 height 19
